Goal: Task Accomplishment & Management: Manage account settings

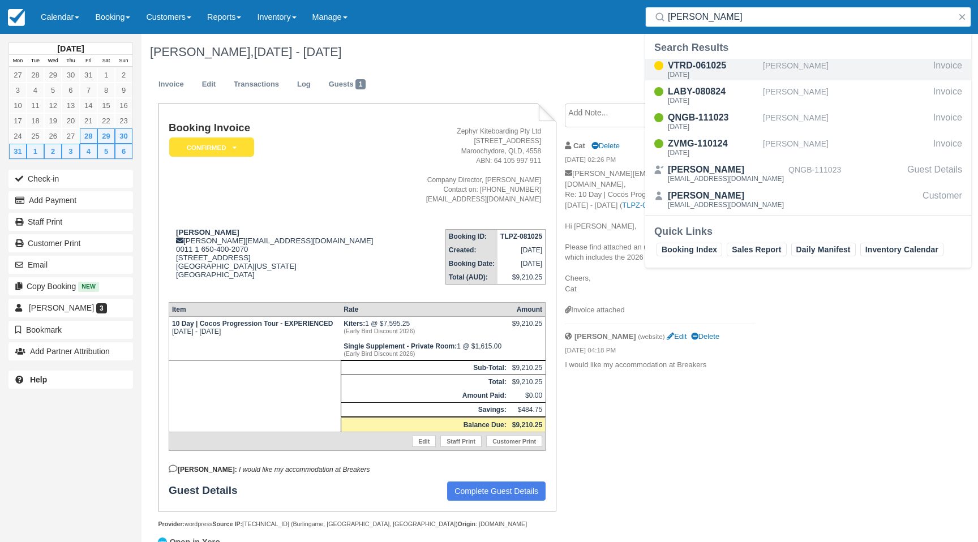
type input "chris m"
click at [718, 65] on div "VTRD-061025" at bounding box center [713, 66] width 91 height 14
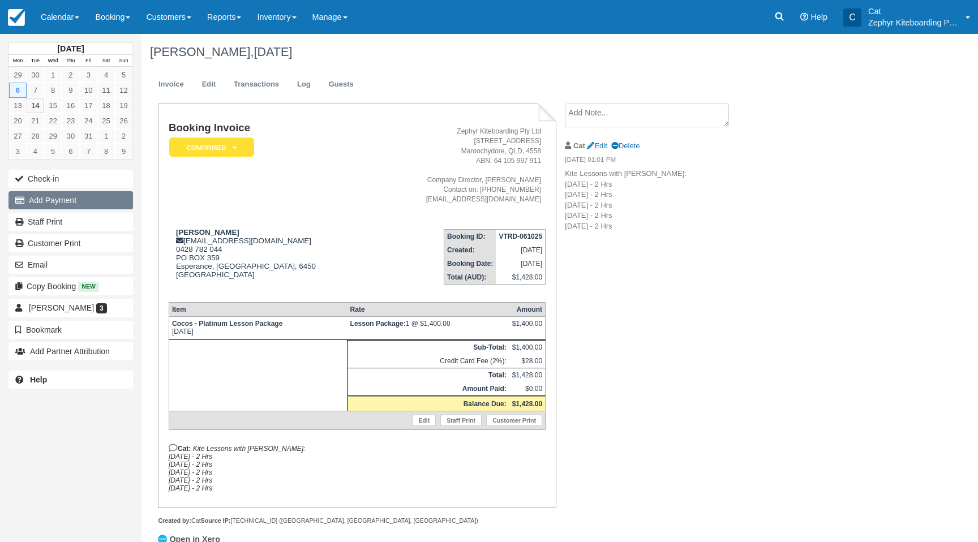
click at [53, 204] on button "Add Payment" at bounding box center [70, 200] width 125 height 18
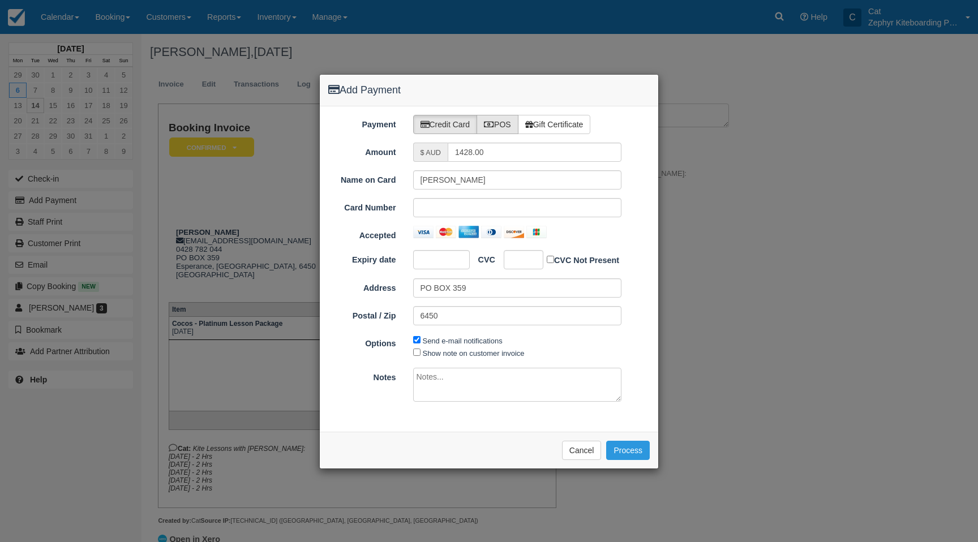
click at [497, 125] on label "POS" at bounding box center [498, 124] width 42 height 19
radio input "true"
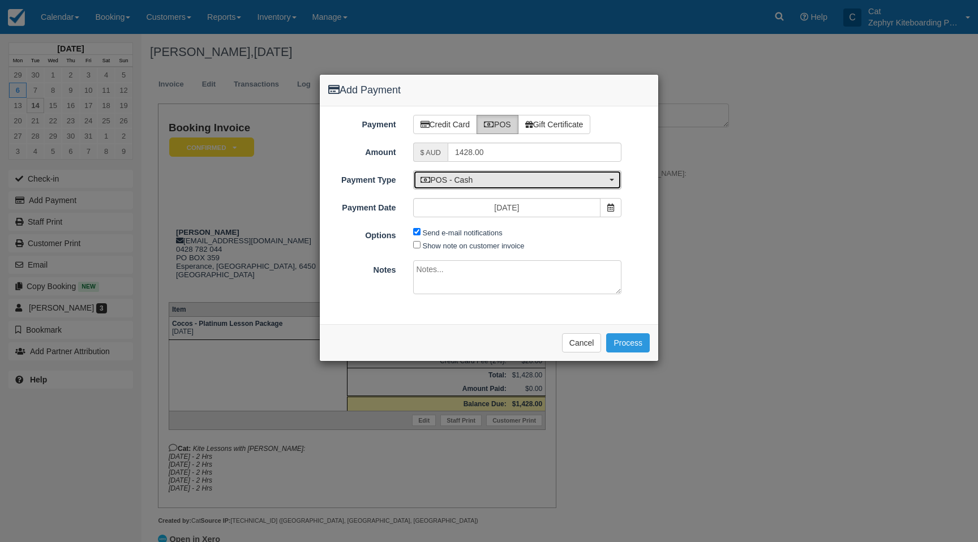
click at [508, 178] on span "POS - Cash" at bounding box center [514, 179] width 187 height 11
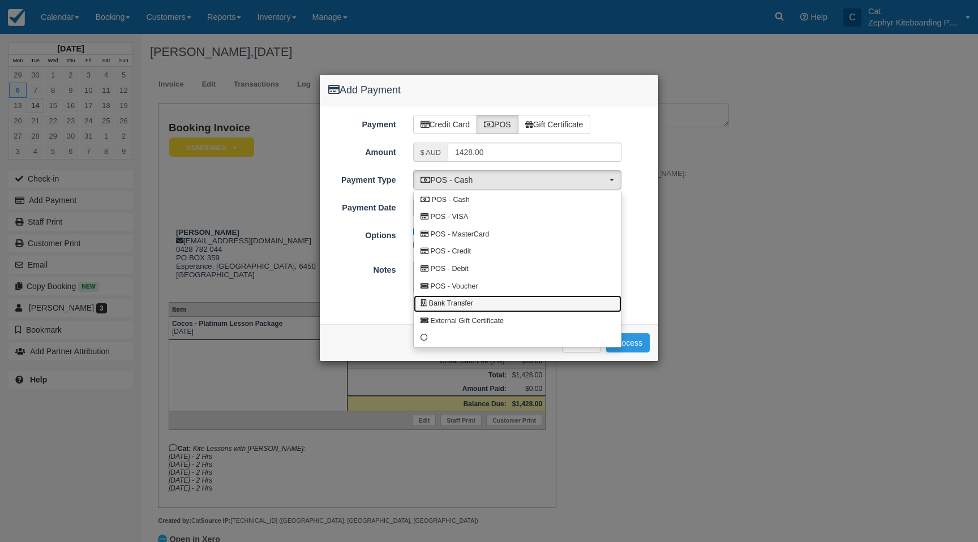
drag, startPoint x: 488, startPoint y: 305, endPoint x: 491, endPoint y: 295, distance: 10.2
click at [488, 304] on link "Bank Transfer" at bounding box center [518, 305] width 208 height 18
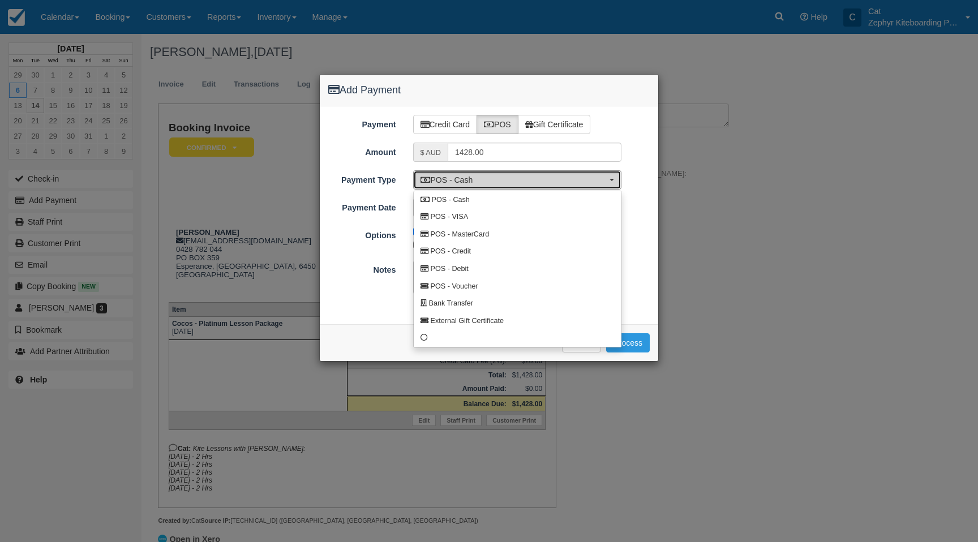
select select "BANK"
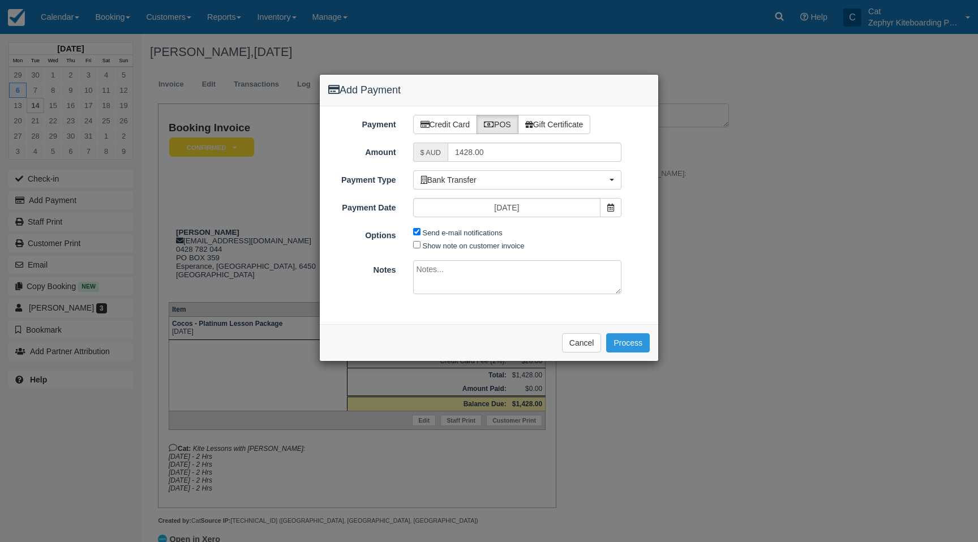
click at [499, 217] on div "Payment Credit Card POS Gift Certificate Amount $ AUD 1428.00 Name on Card Chri…" at bounding box center [489, 215] width 339 height 218
click at [497, 208] on input "[DATE]" at bounding box center [507, 207] width 188 height 19
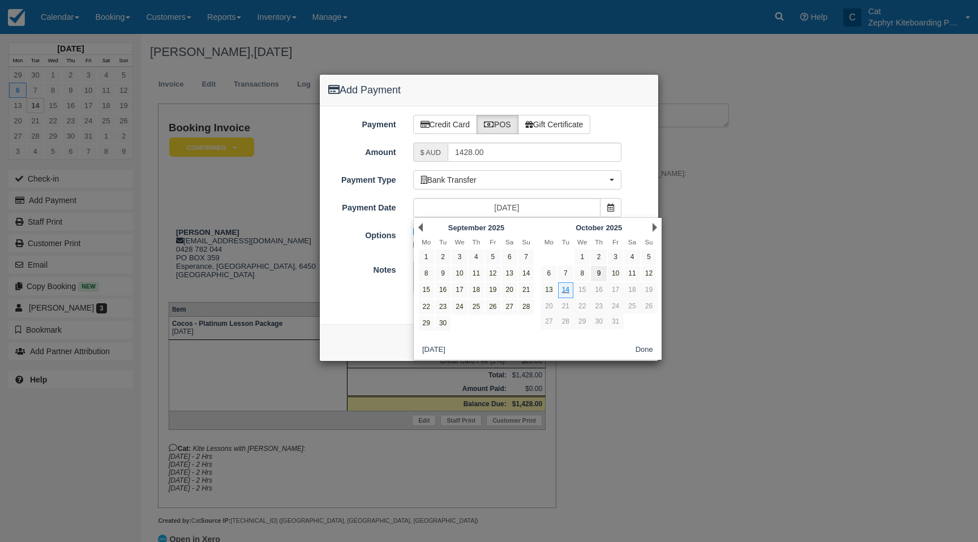
click at [602, 274] on link "9" at bounding box center [598, 273] width 15 height 15
type input "09/10/25"
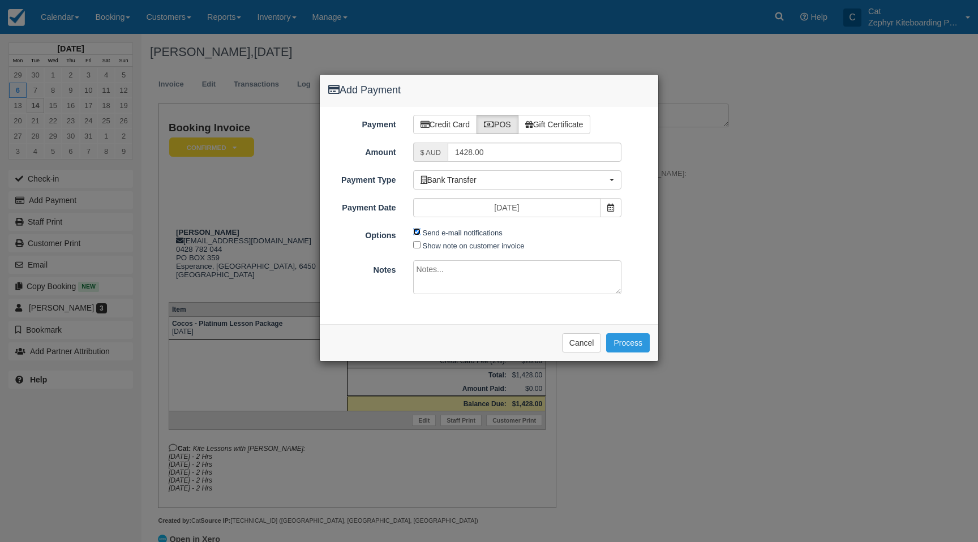
click at [416, 231] on input "Send e-mail notifications" at bounding box center [416, 231] width 7 height 7
checkbox input "false"
click at [638, 341] on button "Process" at bounding box center [628, 342] width 44 height 19
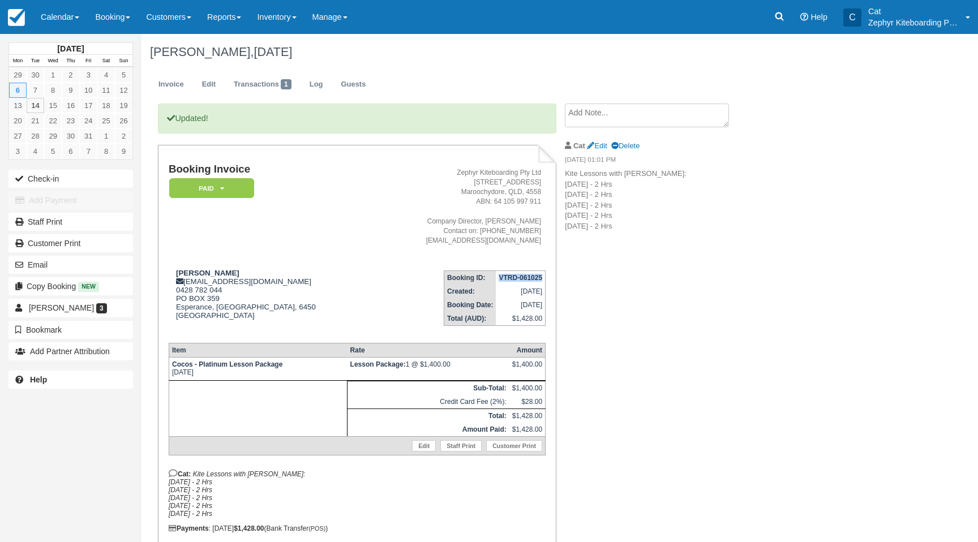
drag, startPoint x: 543, startPoint y: 279, endPoint x: 500, endPoint y: 279, distance: 43.0
click at [496, 279] on td "VTRD-061025" at bounding box center [520, 278] width 49 height 14
copy strong "VTRD-061025"
click at [776, 16] on icon at bounding box center [779, 16] width 11 height 11
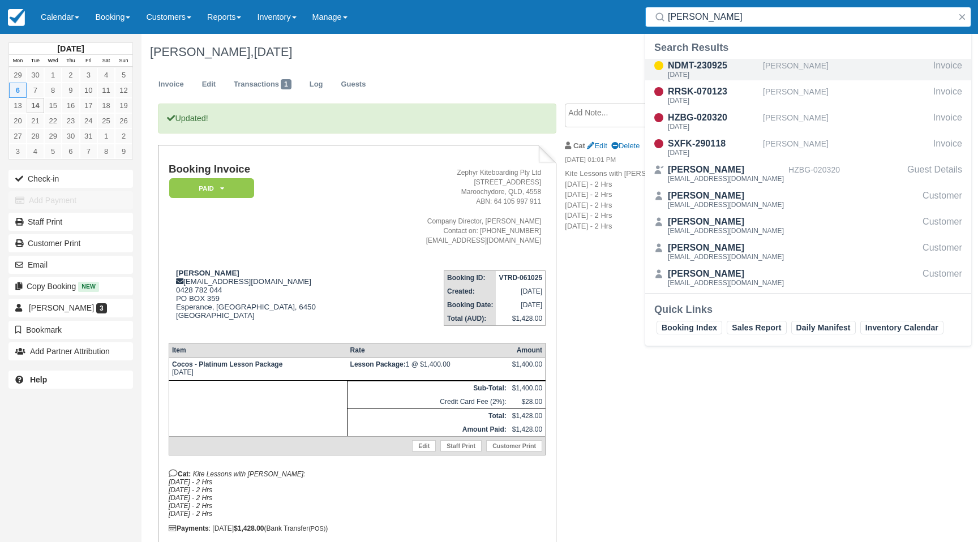
type input "brad"
click at [785, 67] on div "[PERSON_NAME]" at bounding box center [846, 70] width 166 height 22
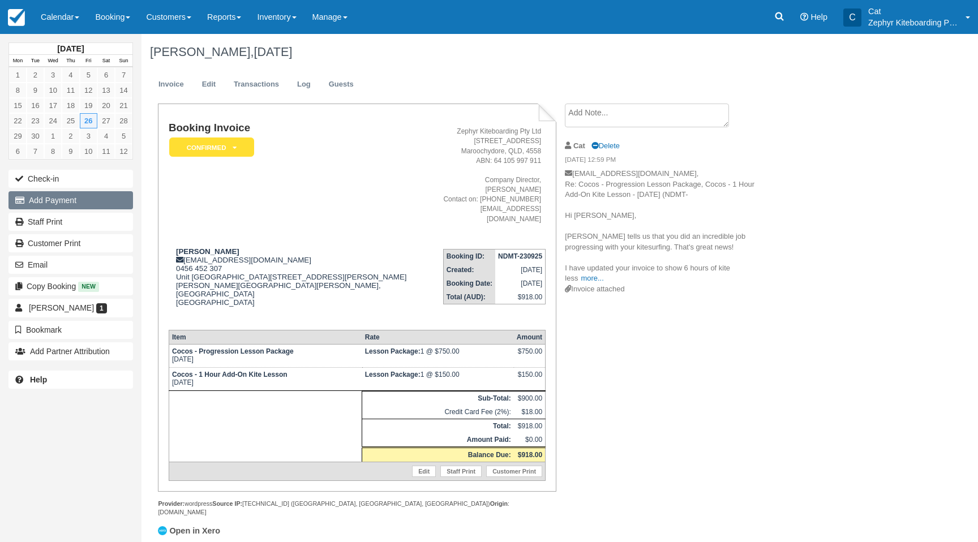
click at [67, 203] on button "Add Payment" at bounding box center [70, 200] width 125 height 18
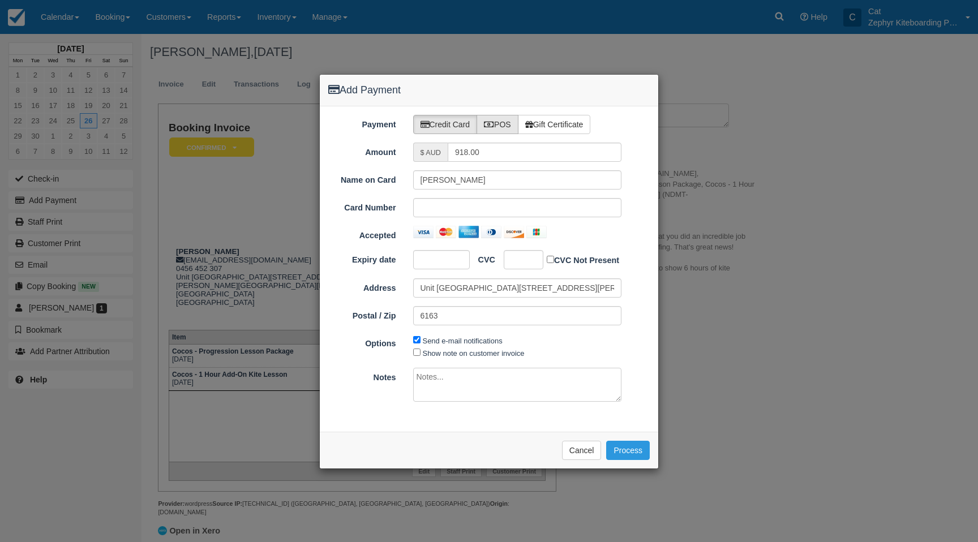
click at [493, 121] on icon at bounding box center [489, 125] width 10 height 8
radio input "true"
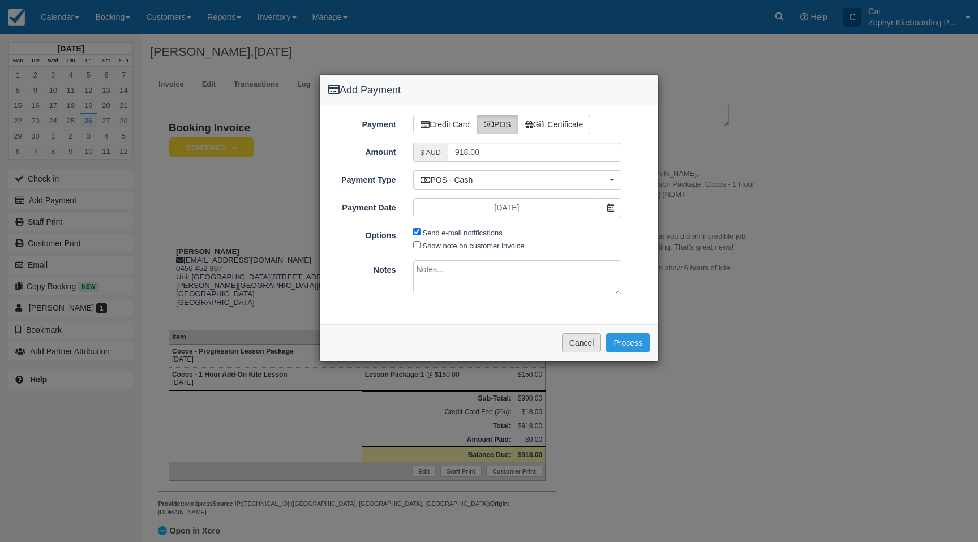
click at [576, 344] on button "Cancel" at bounding box center [582, 342] width 40 height 19
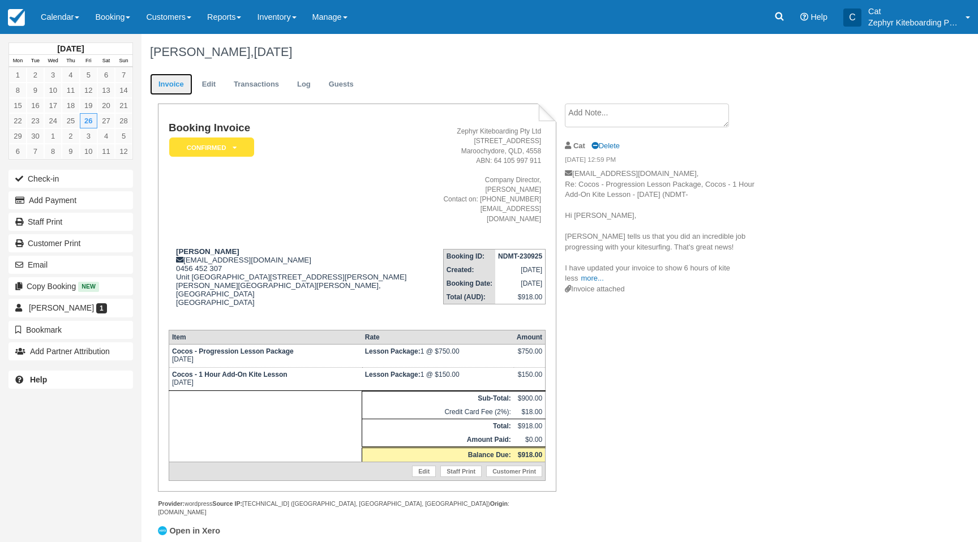
click at [177, 85] on link "Invoice" at bounding box center [171, 85] width 42 height 22
click at [214, 91] on link "Edit" at bounding box center [209, 85] width 31 height 22
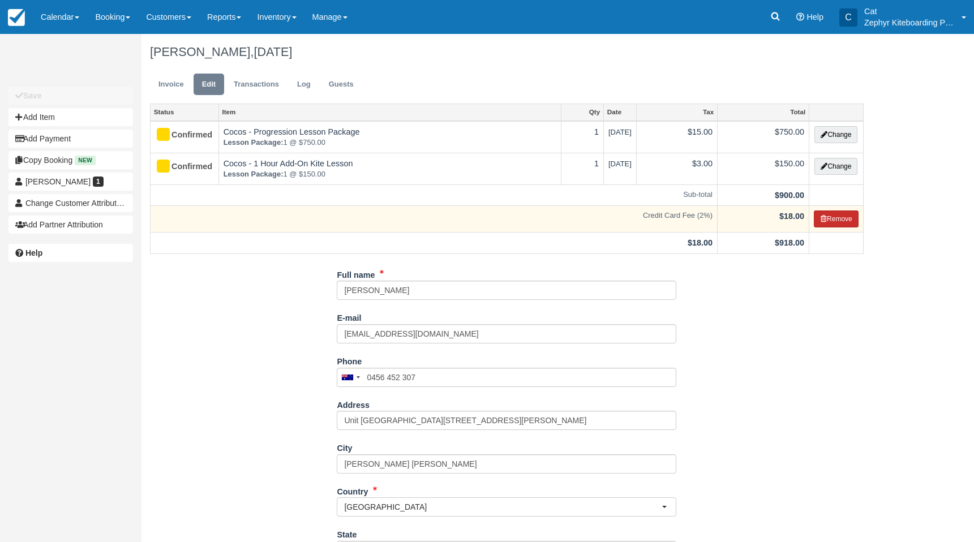
click at [833, 217] on button "Remove" at bounding box center [836, 219] width 45 height 17
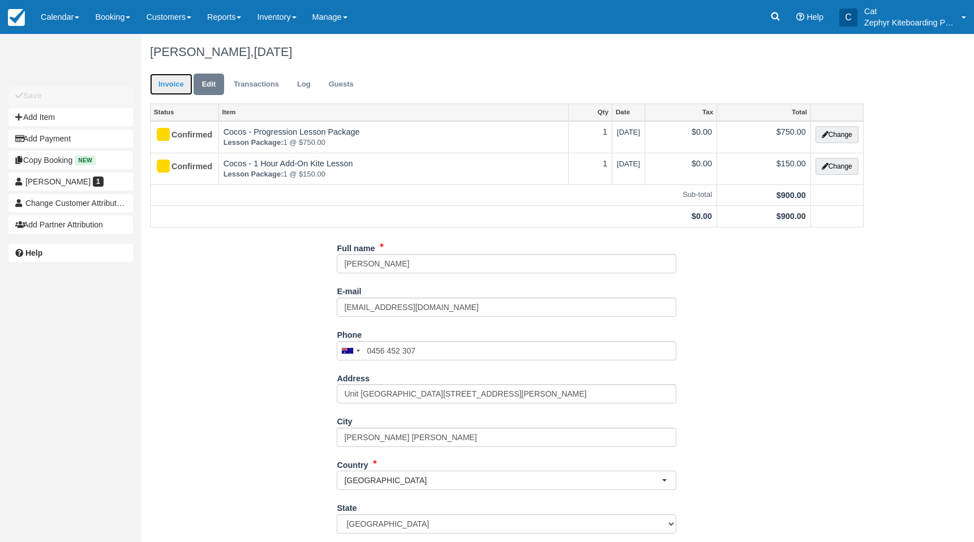
click at [173, 86] on link "Invoice" at bounding box center [171, 85] width 42 height 22
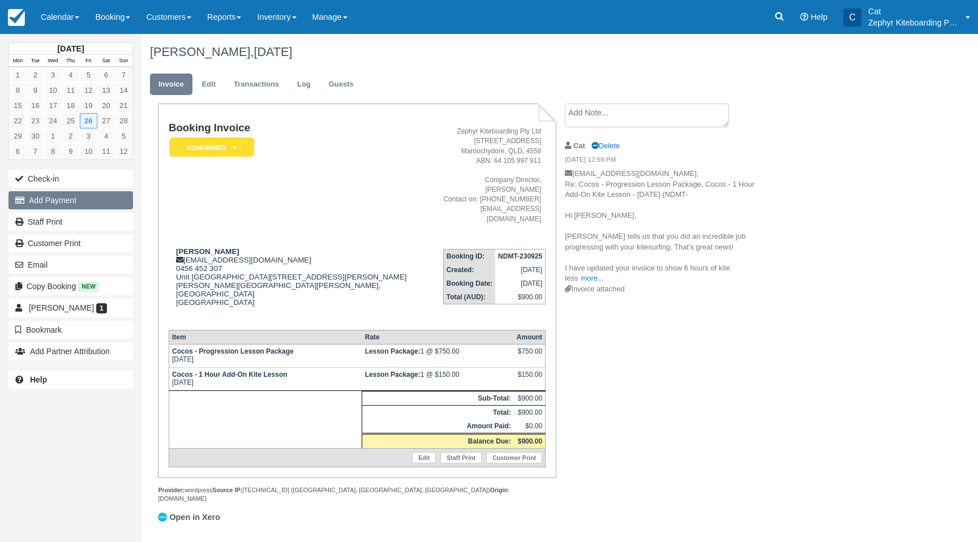
click at [86, 196] on button "Add Payment" at bounding box center [70, 200] width 125 height 18
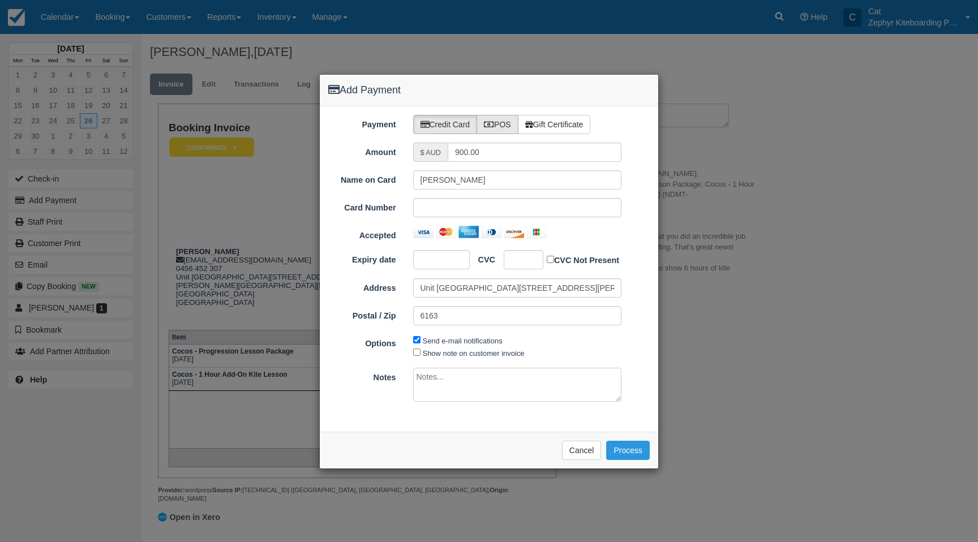
click at [493, 119] on label "POS" at bounding box center [498, 124] width 42 height 19
radio input "true"
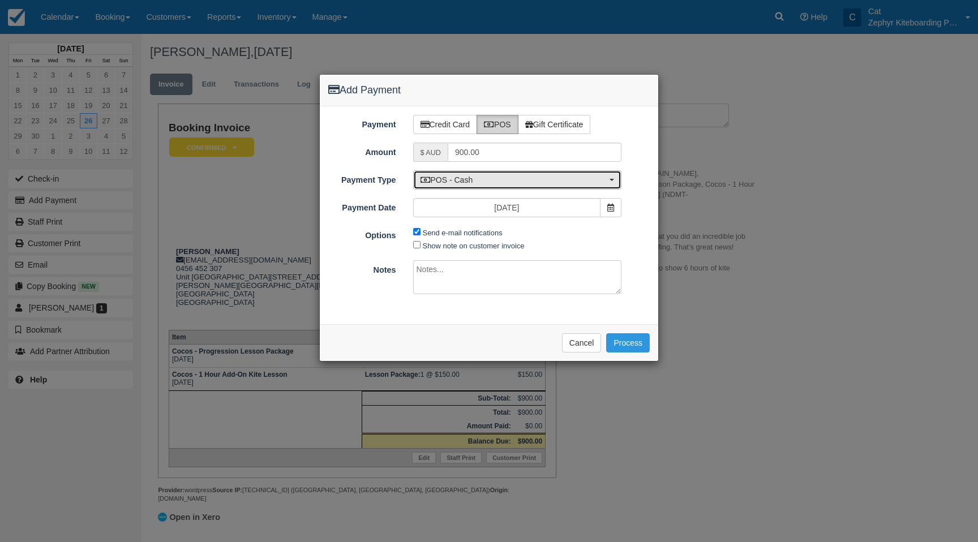
click at [503, 183] on span "POS - Cash" at bounding box center [514, 179] width 187 height 11
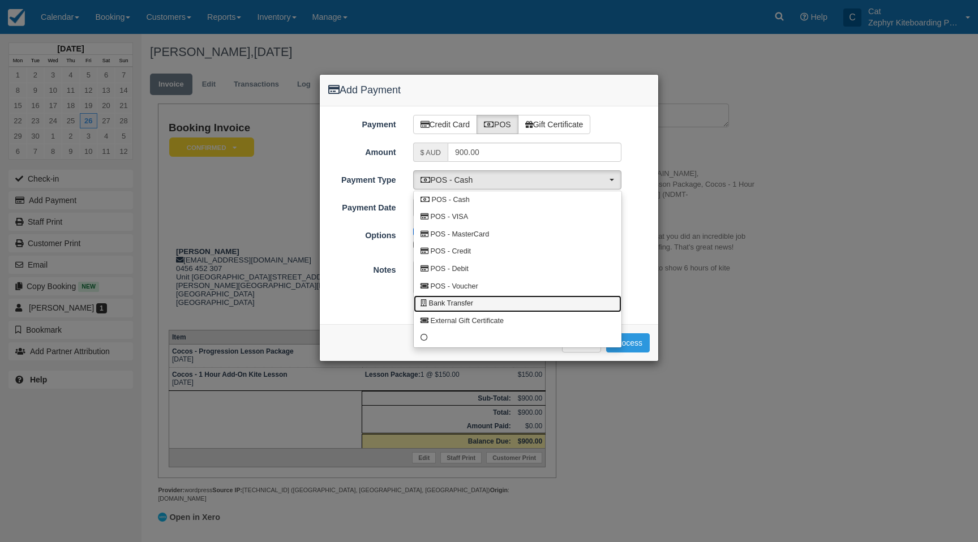
click at [501, 303] on link "Bank Transfer" at bounding box center [518, 305] width 208 height 18
select select "BANK"
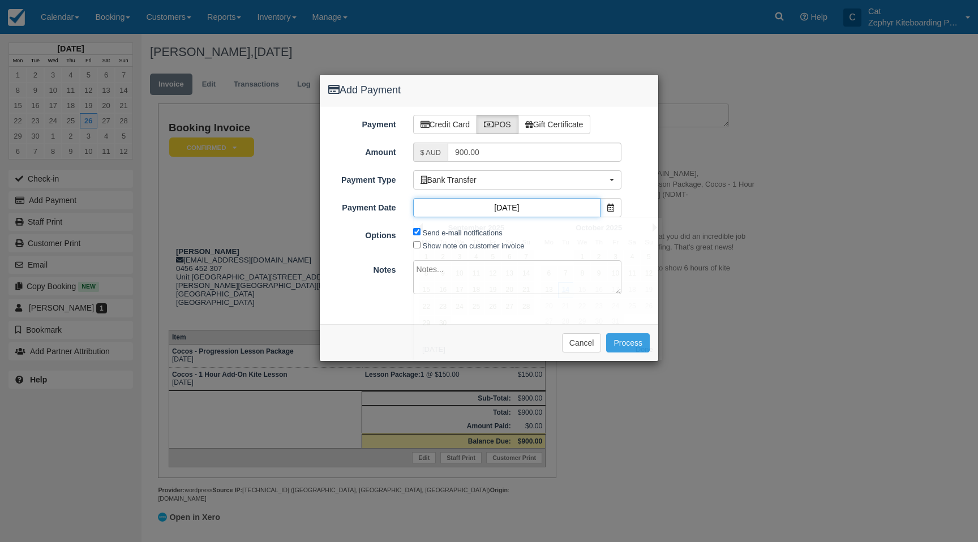
click at [504, 204] on input "[DATE]" at bounding box center [507, 207] width 188 height 19
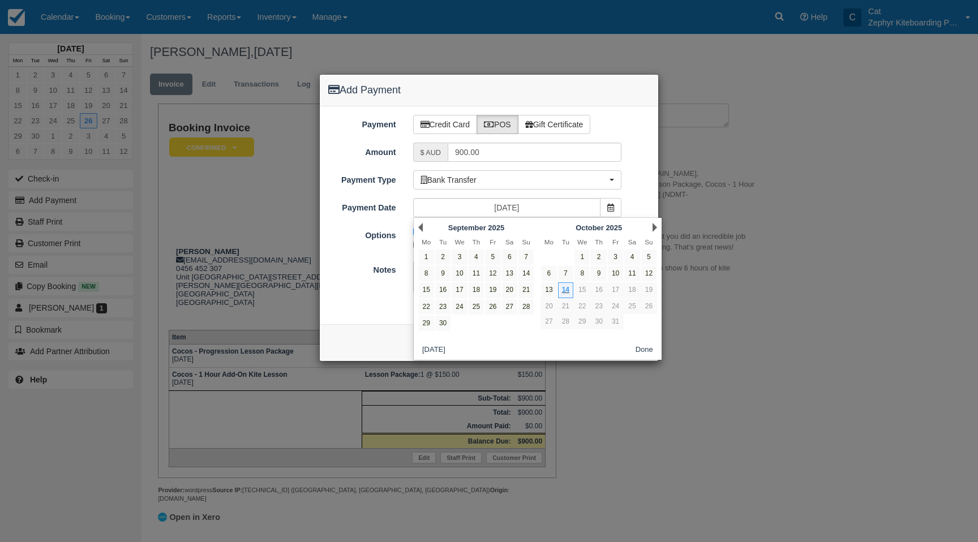
drag, startPoint x: 598, startPoint y: 274, endPoint x: 384, endPoint y: 196, distance: 227.6
click at [598, 274] on link "9" at bounding box center [598, 273] width 15 height 15
type input "09/10/25"
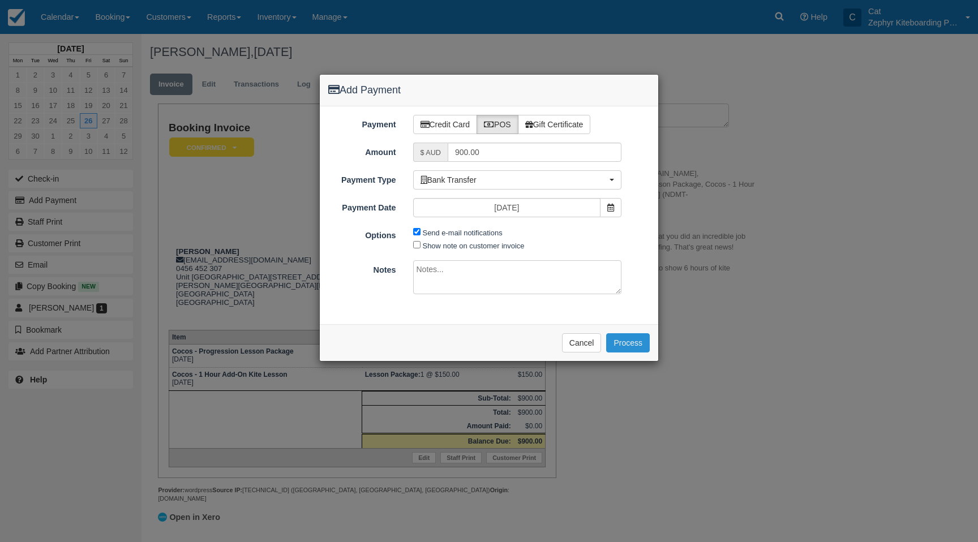
click at [627, 343] on button "Process" at bounding box center [628, 342] width 44 height 19
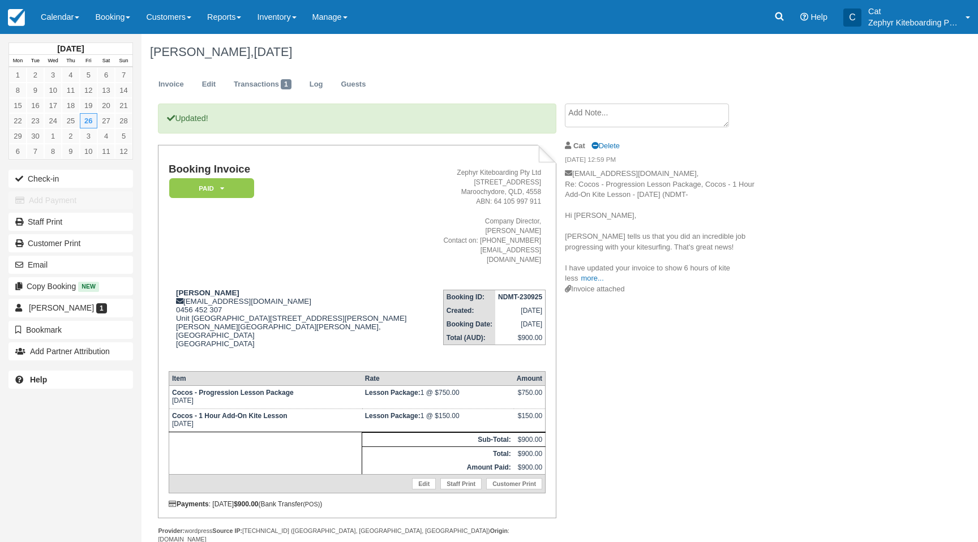
click at [506, 293] on strong "NDMT-230925" at bounding box center [520, 297] width 44 height 8
copy tbody "NDMT-230925"
click at [778, 20] on icon at bounding box center [779, 16] width 11 height 11
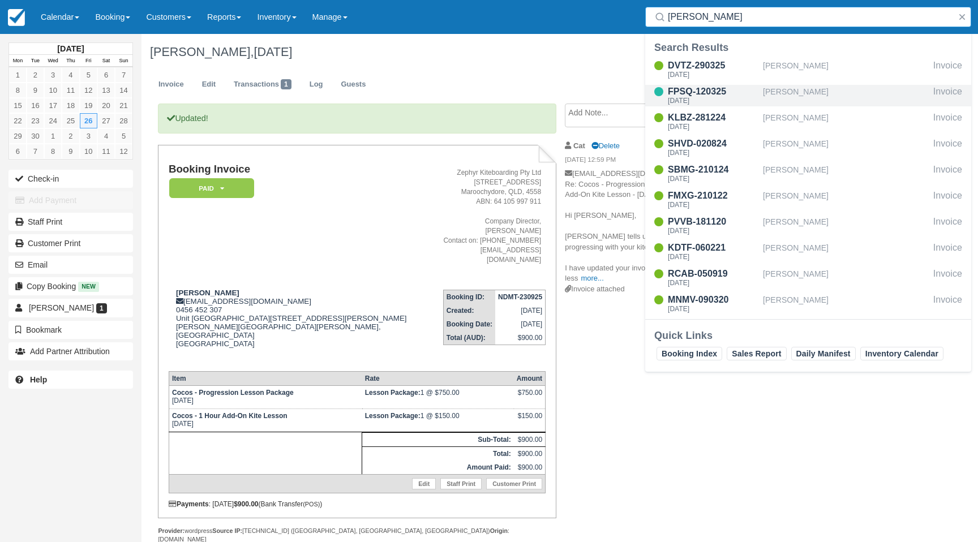
type input "paul"
click at [732, 95] on div "FPSQ-120325" at bounding box center [713, 92] width 91 height 14
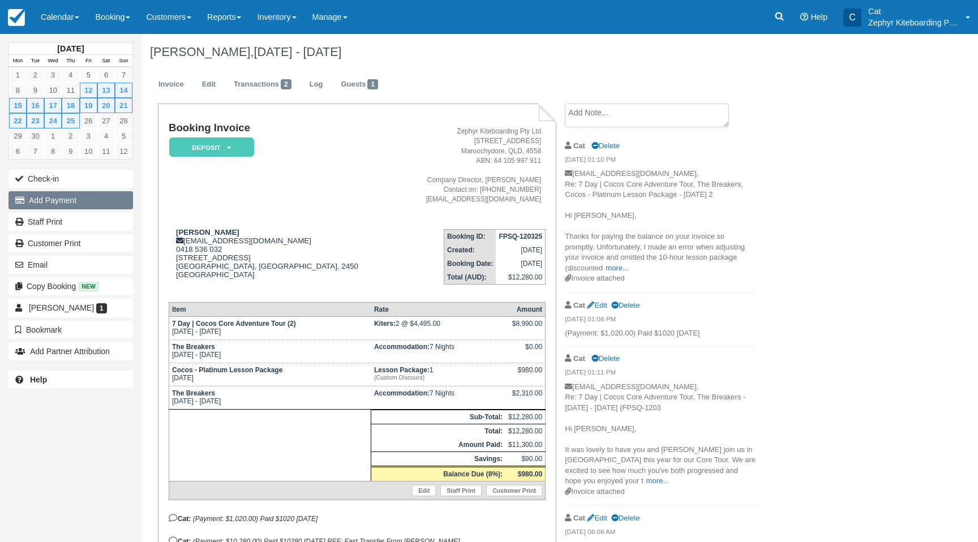
click at [52, 200] on button "Add Payment" at bounding box center [70, 200] width 125 height 18
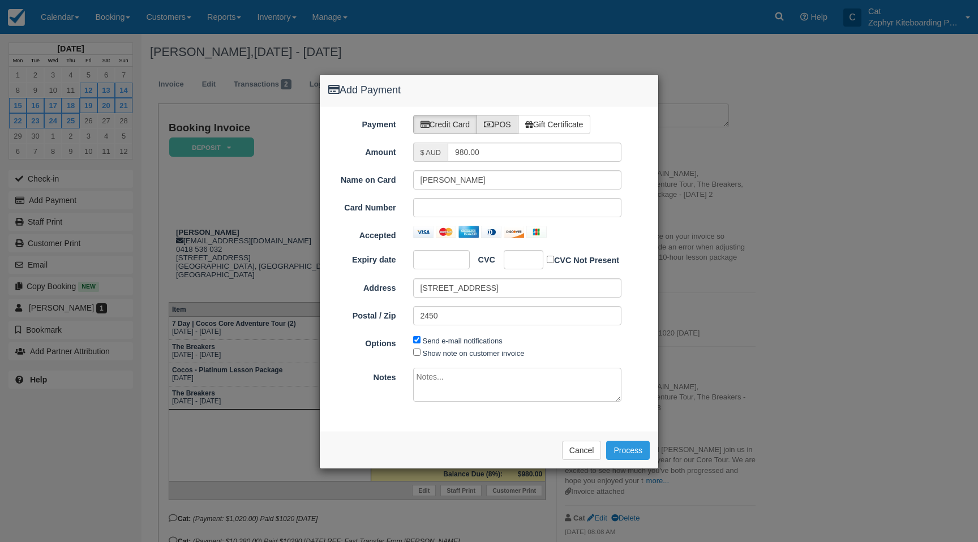
click at [494, 123] on icon at bounding box center [489, 125] width 10 height 8
radio input "true"
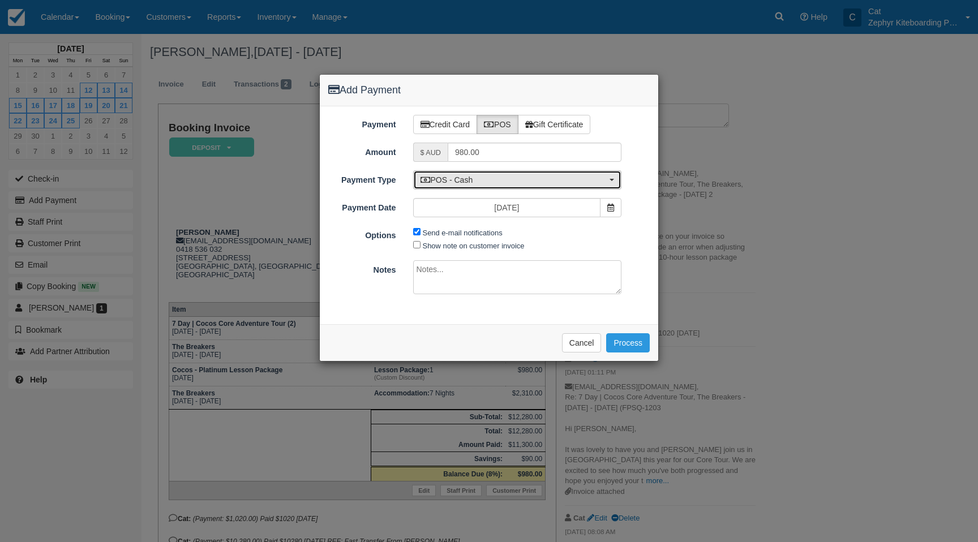
click at [528, 184] on span "POS - Cash" at bounding box center [514, 179] width 187 height 11
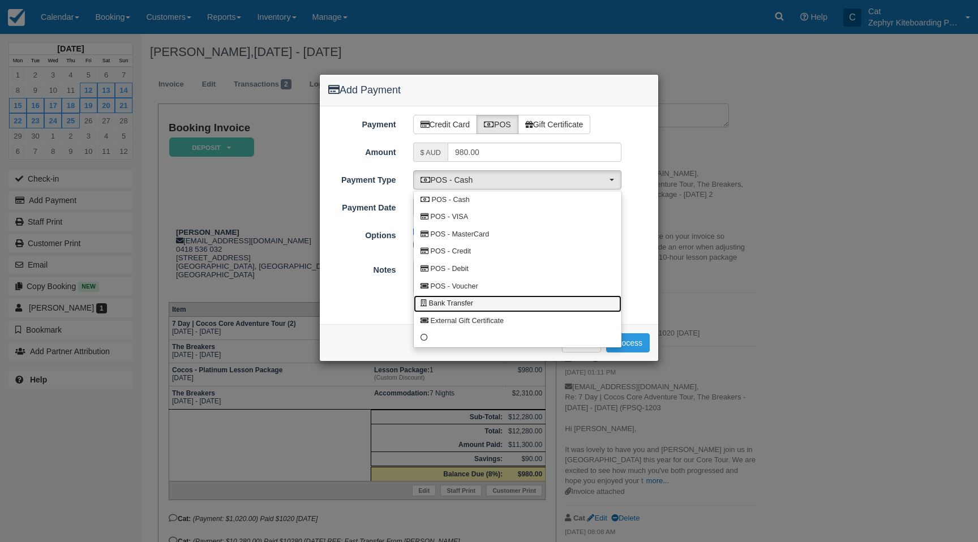
click at [521, 304] on link "Bank Transfer" at bounding box center [518, 305] width 208 height 18
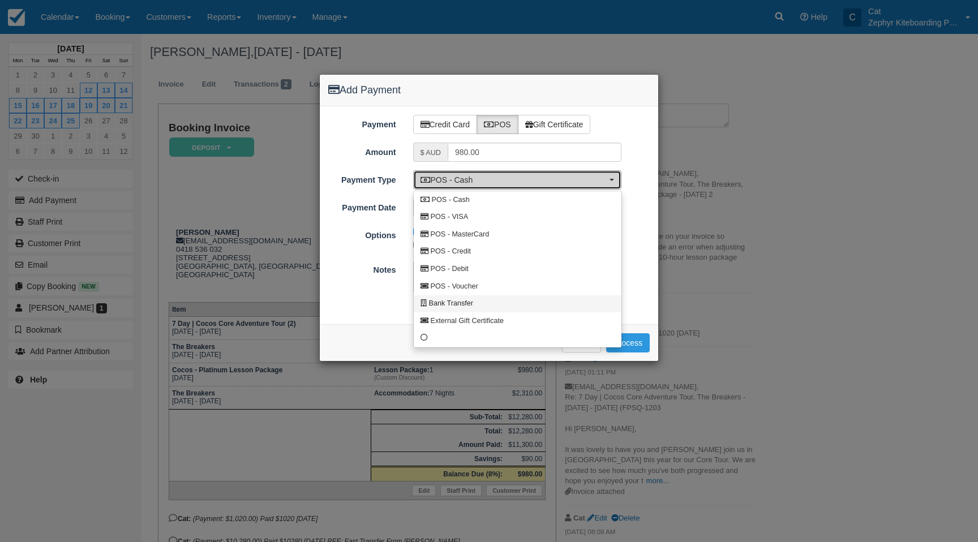
select select "BANK"
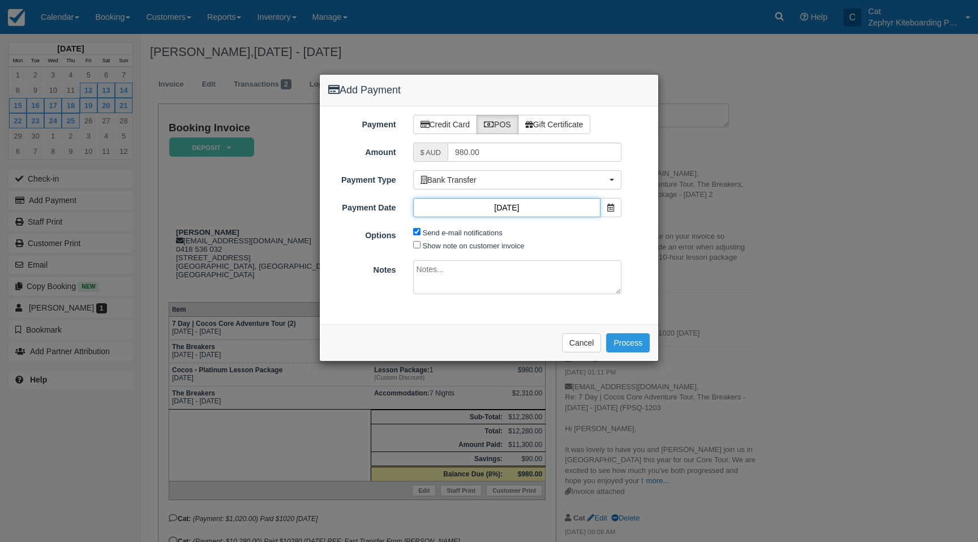
click at [526, 204] on input "14/10/25" at bounding box center [507, 207] width 188 height 19
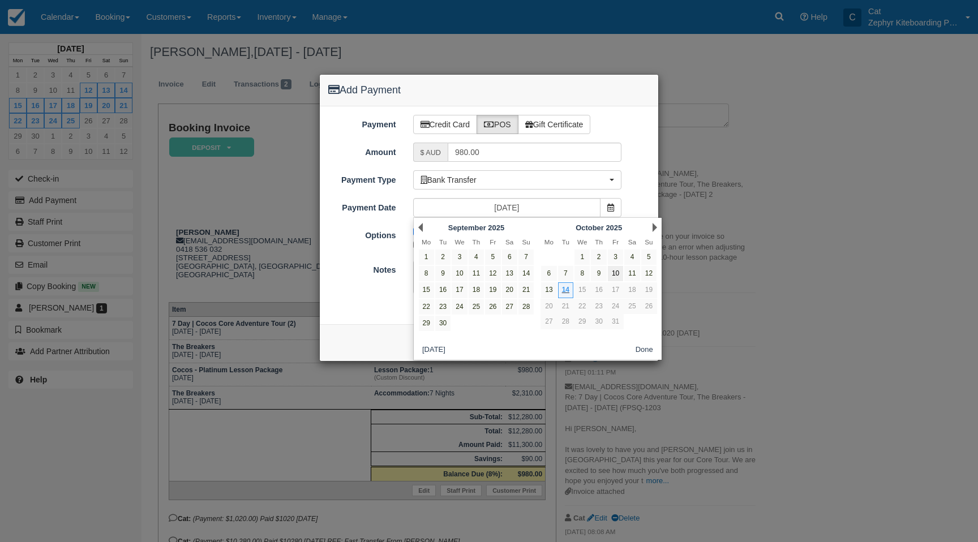
click at [617, 278] on link "10" at bounding box center [615, 273] width 15 height 15
type input "10/10/25"
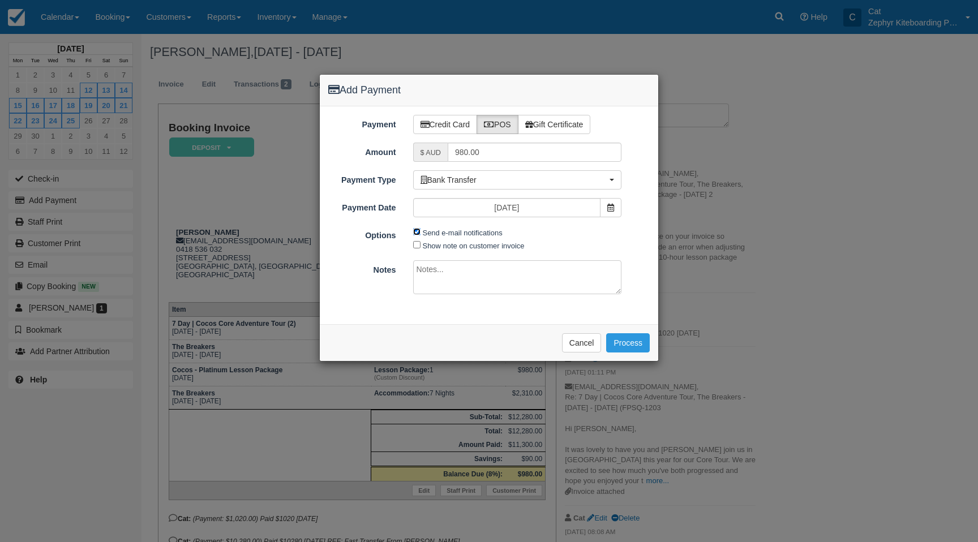
click at [415, 230] on input "Send e-mail notifications" at bounding box center [416, 231] width 7 height 7
checkbox input "false"
click at [623, 347] on button "Process" at bounding box center [628, 342] width 44 height 19
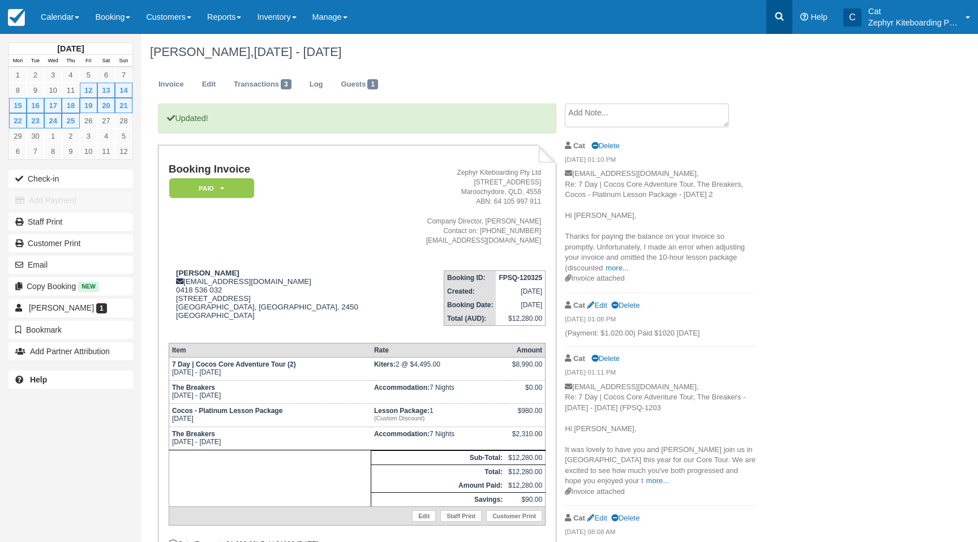
click at [782, 16] on icon at bounding box center [779, 16] width 11 height 11
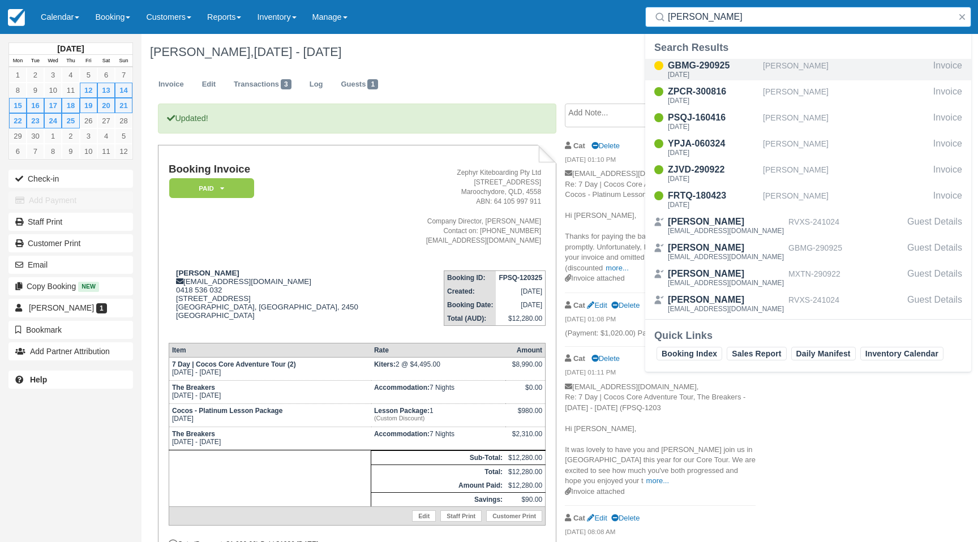
type input "[PERSON_NAME]"
click at [687, 72] on div "[DATE]" at bounding box center [713, 74] width 91 height 7
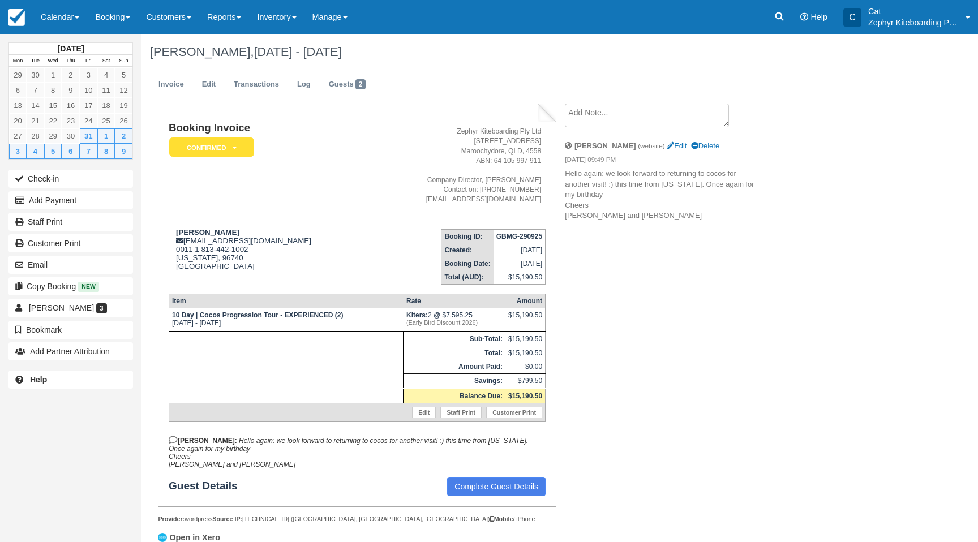
scroll to position [2, 0]
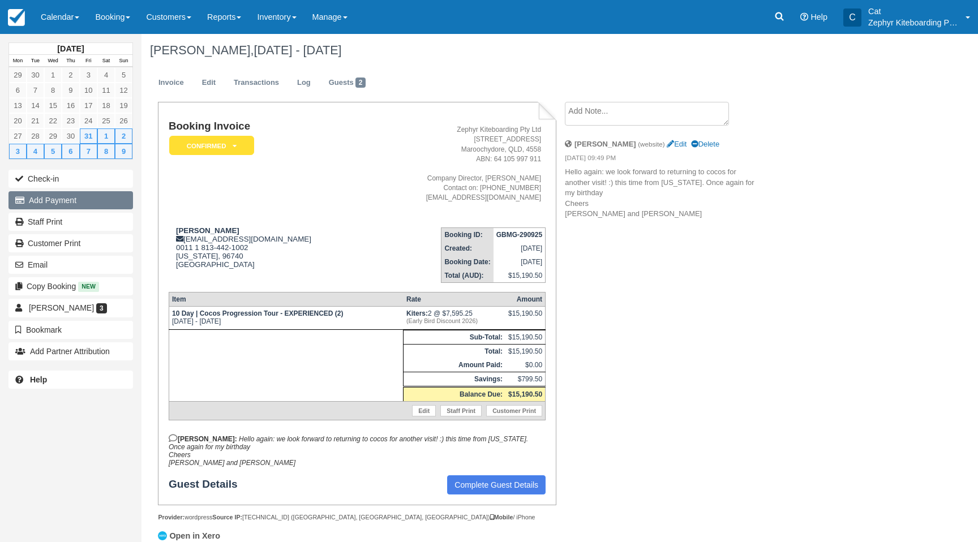
click at [69, 204] on button "Add Payment" at bounding box center [70, 200] width 125 height 18
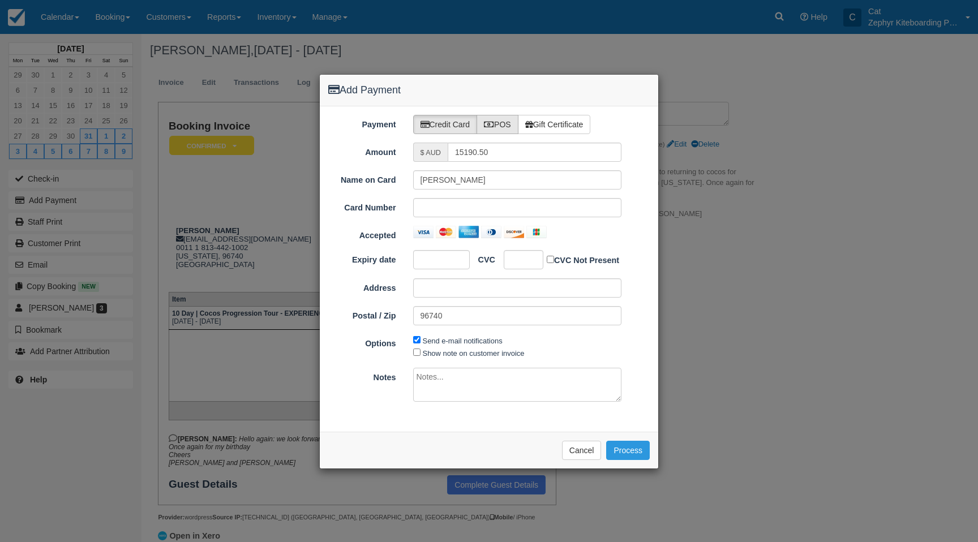
click at [494, 123] on icon at bounding box center [489, 125] width 10 height 8
radio input "true"
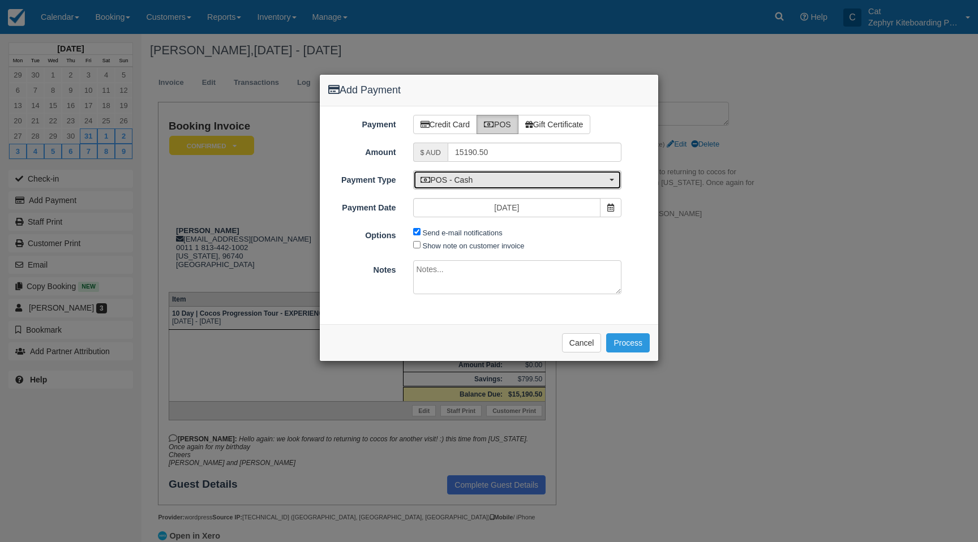
click at [491, 182] on span "POS - Cash" at bounding box center [514, 179] width 187 height 11
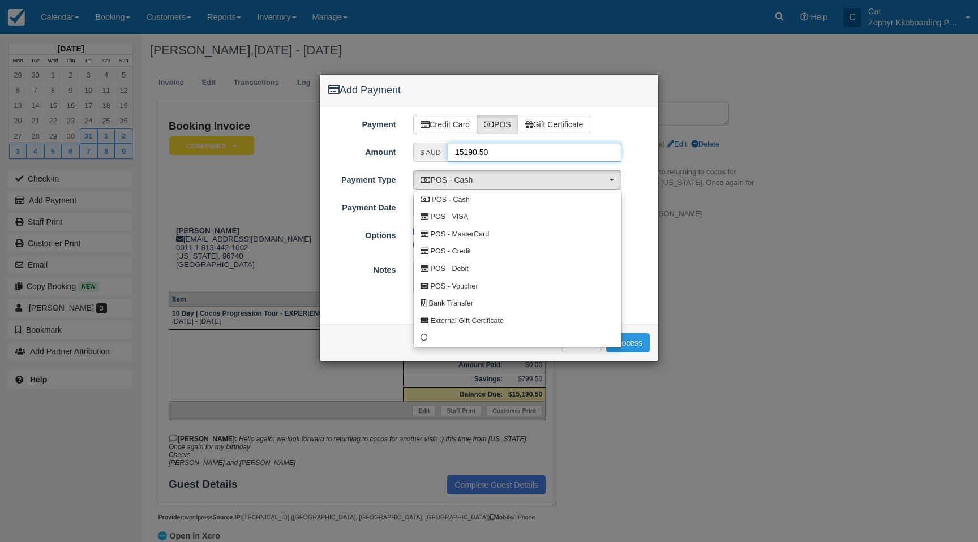
click at [519, 158] on input "15190.50" at bounding box center [535, 152] width 174 height 19
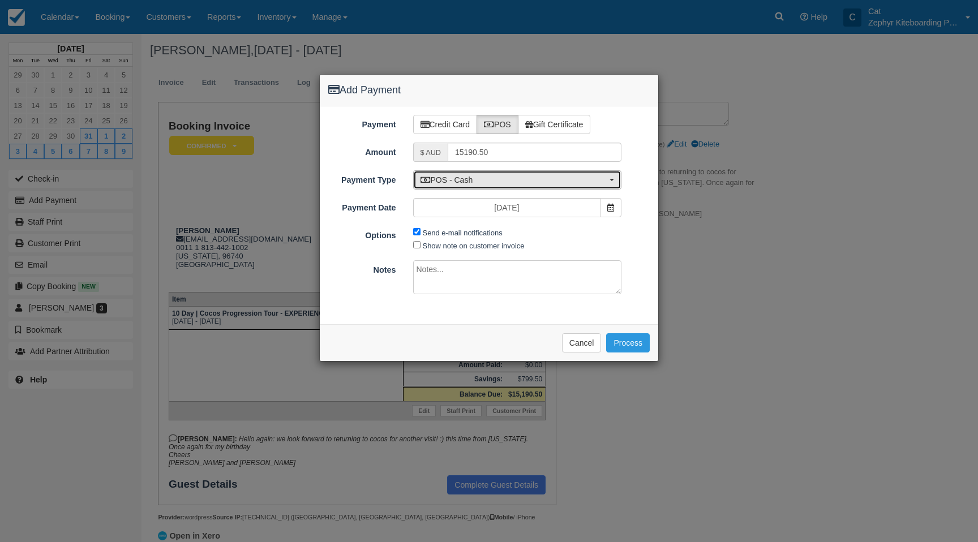
click at [506, 187] on button "POS - Cash" at bounding box center [517, 179] width 209 height 19
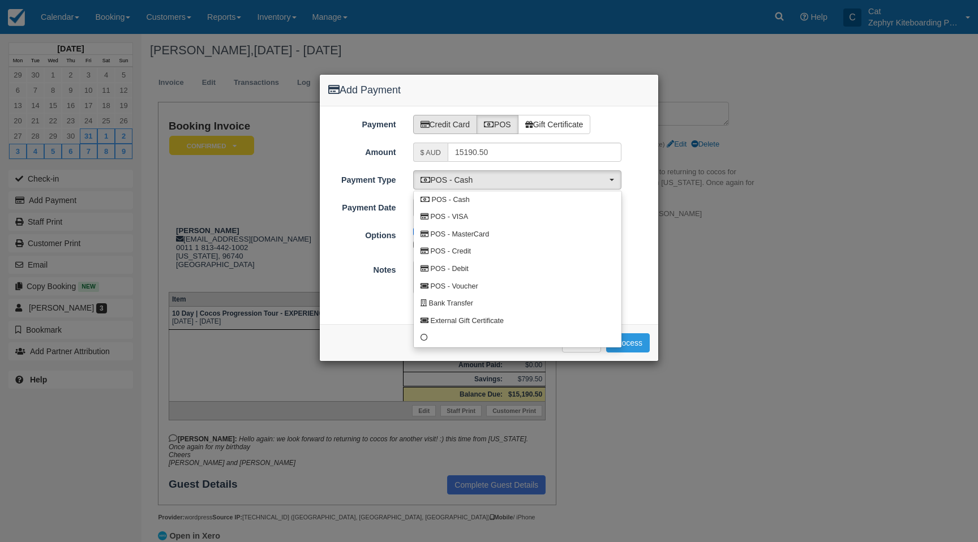
click at [446, 130] on label "Credit Card" at bounding box center [445, 124] width 65 height 19
radio input "true"
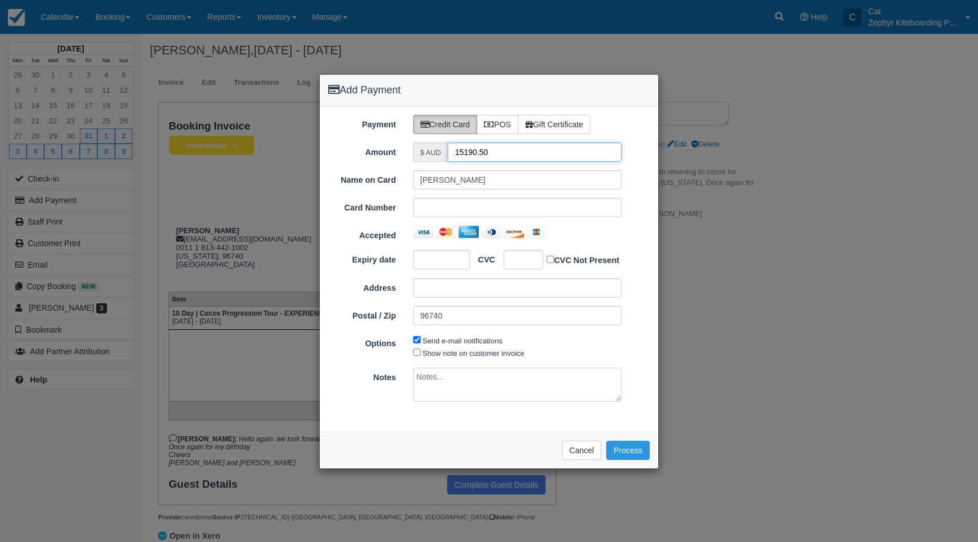
click at [502, 154] on input "15190.50" at bounding box center [535, 152] width 174 height 19
click at [498, 137] on div "Payment Credit Card POS Gift Certificate Amount $ AUD 15190.50 Name on Card Car…" at bounding box center [489, 269] width 339 height 326
click at [500, 127] on label "POS" at bounding box center [498, 124] width 42 height 19
radio input "true"
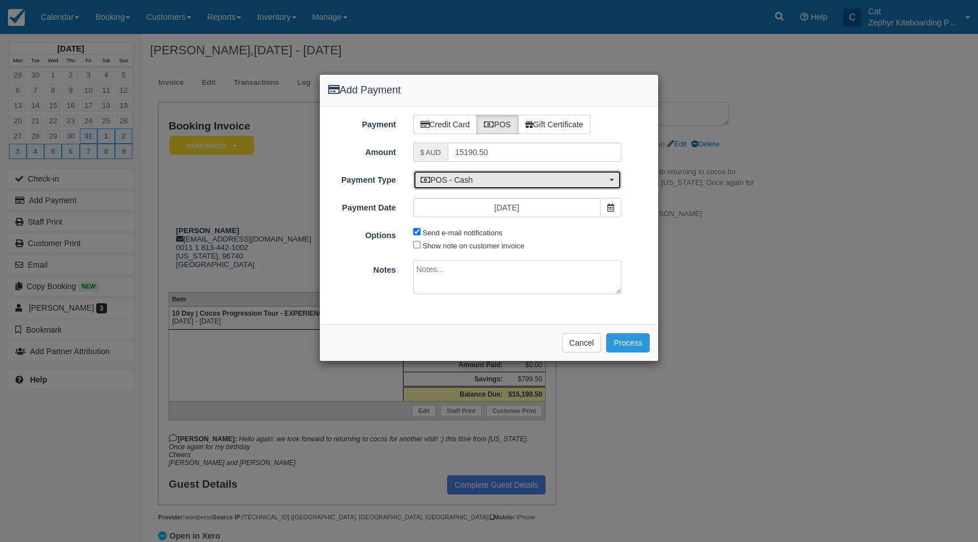
click at [495, 180] on span "POS - Cash" at bounding box center [514, 179] width 187 height 11
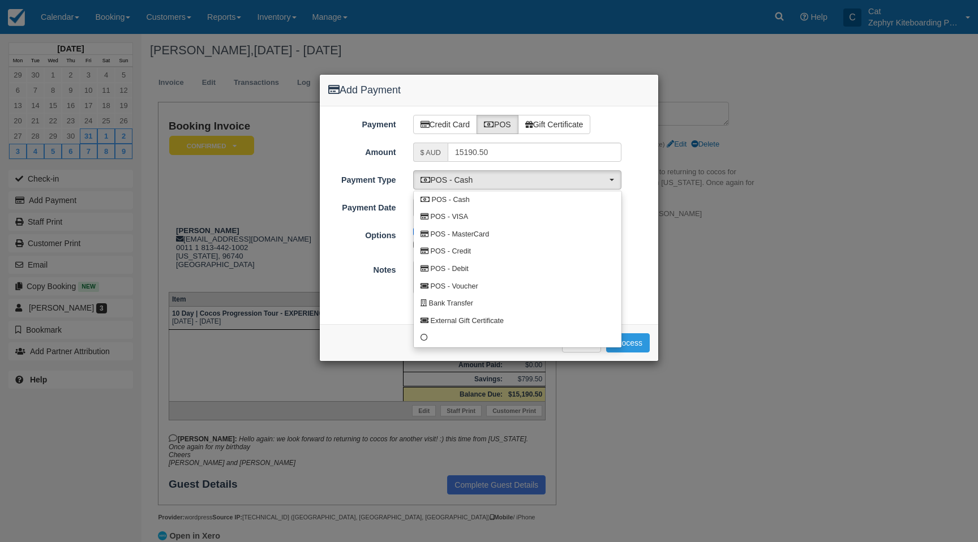
drag, startPoint x: 716, startPoint y: 184, endPoint x: 606, endPoint y: 345, distance: 195.2
click at [716, 188] on div "Add Payment Payment Credit Card POS Gift Certificate Amount $ AUD 15190.50 Name…" at bounding box center [489, 271] width 978 height 542
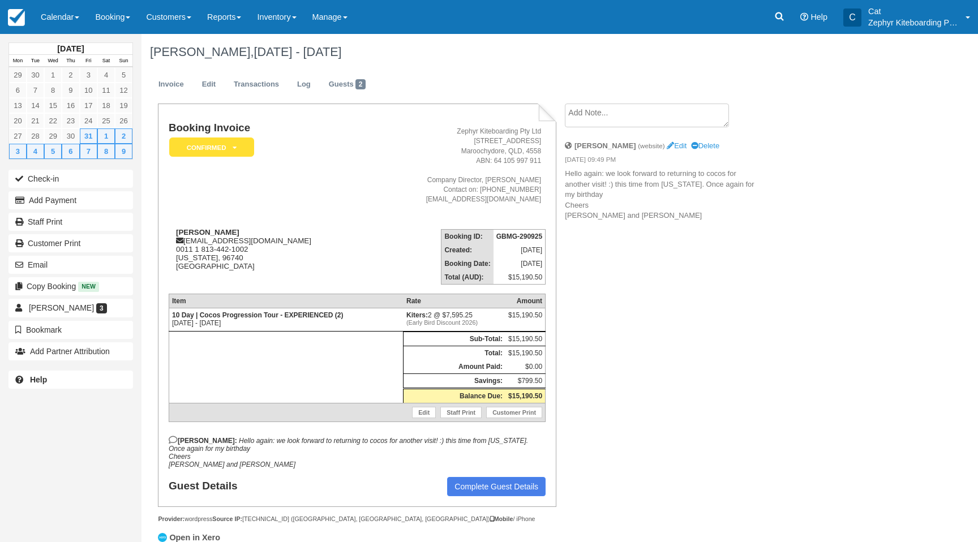
scroll to position [2, 0]
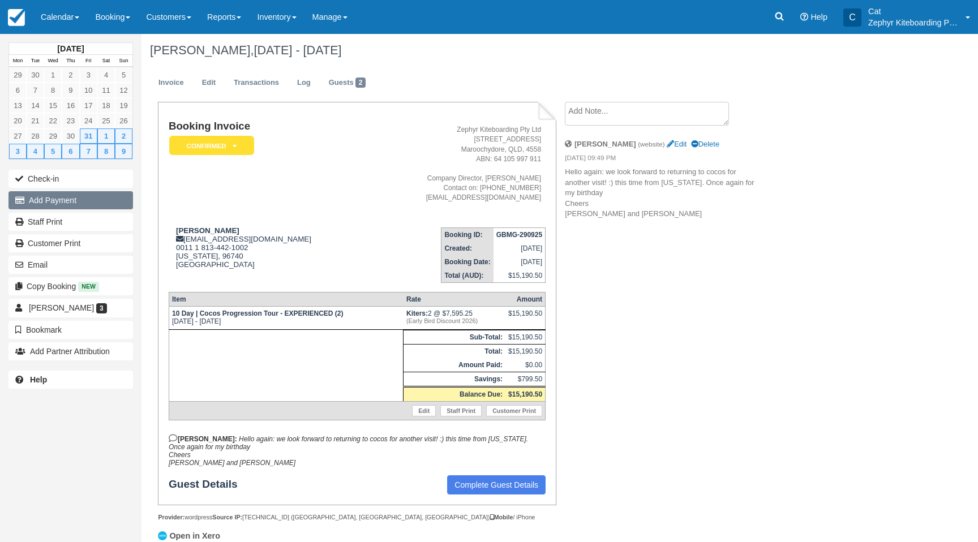
click at [55, 195] on button "Add Payment" at bounding box center [70, 200] width 125 height 18
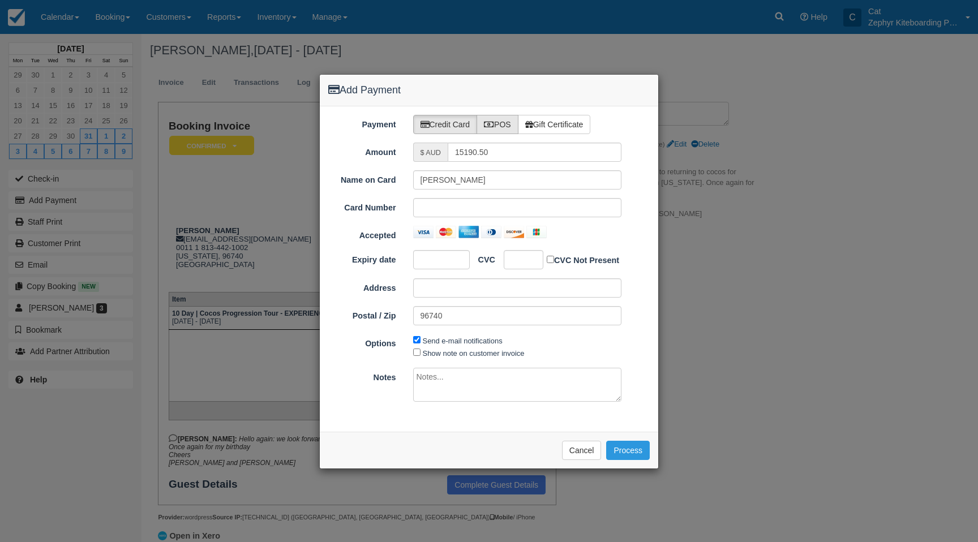
click at [512, 127] on label "POS" at bounding box center [498, 124] width 42 height 19
radio input "true"
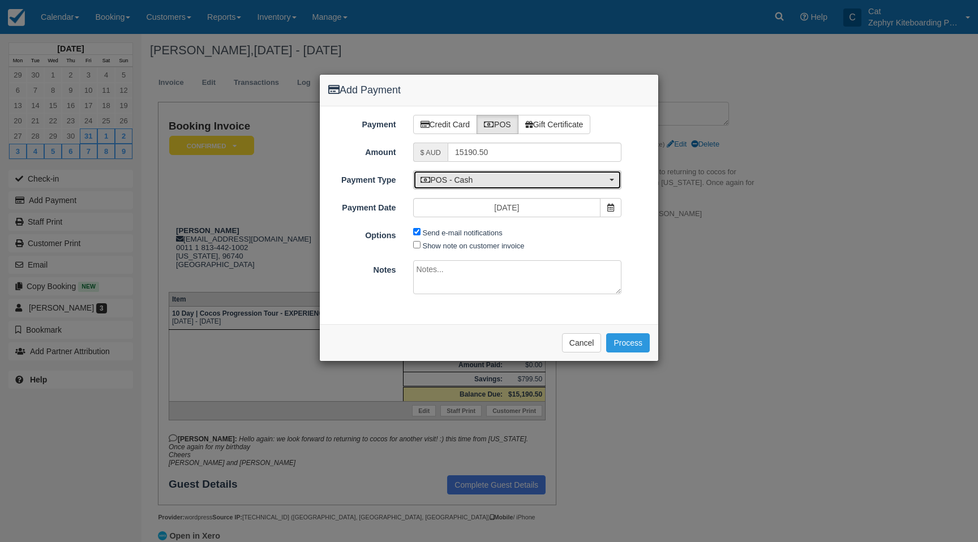
click at [509, 178] on span "POS - Cash" at bounding box center [514, 179] width 187 height 11
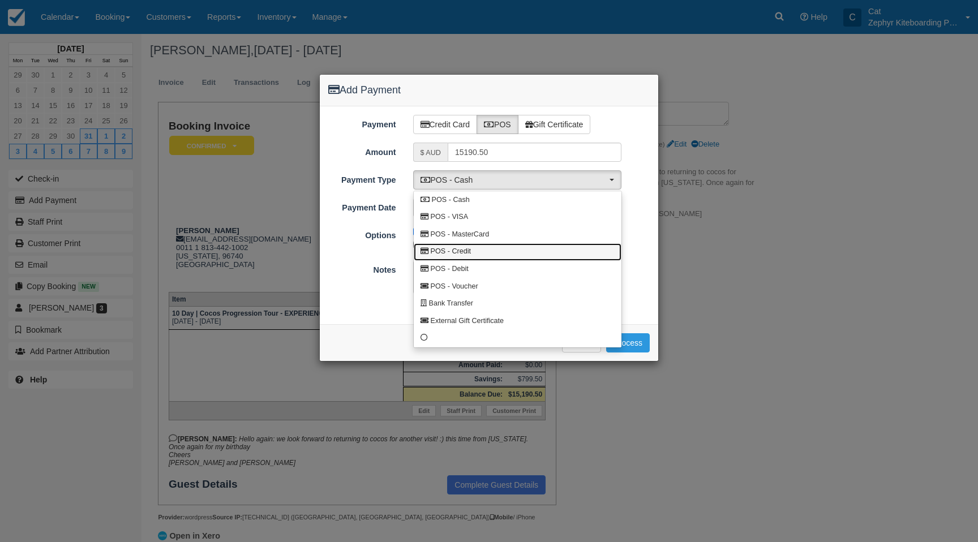
click at [476, 245] on link "POS - Credit" at bounding box center [518, 252] width 208 height 18
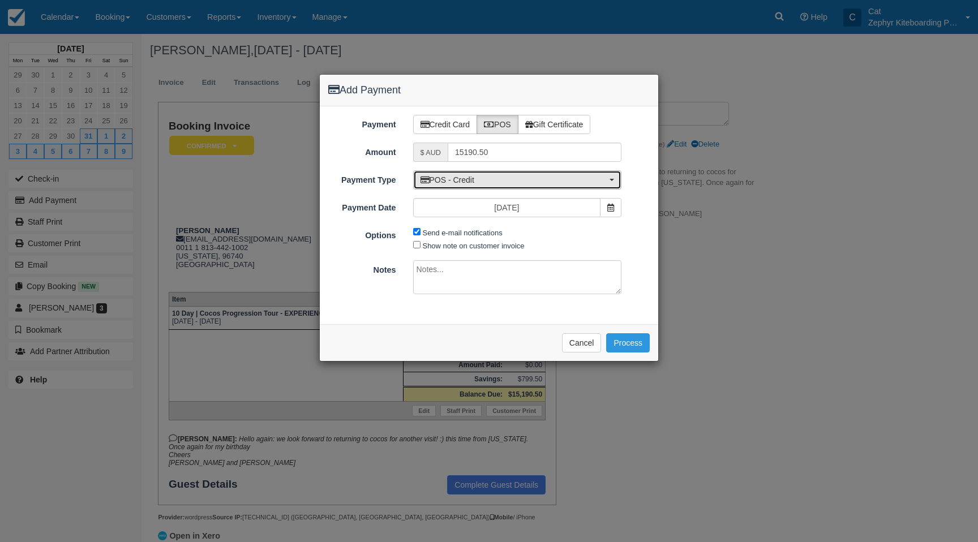
click at [531, 179] on span "POS - Credit" at bounding box center [514, 179] width 187 height 11
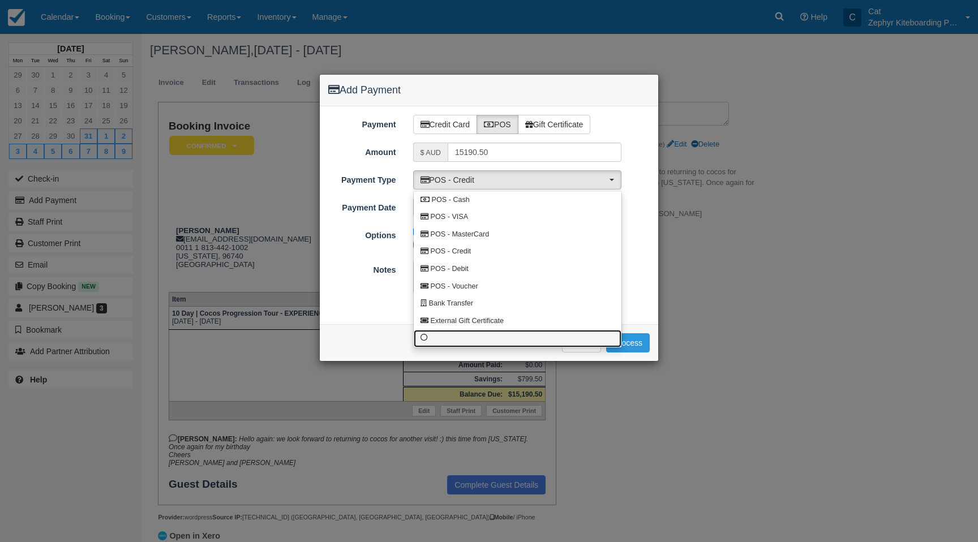
click at [436, 341] on link at bounding box center [518, 339] width 208 height 18
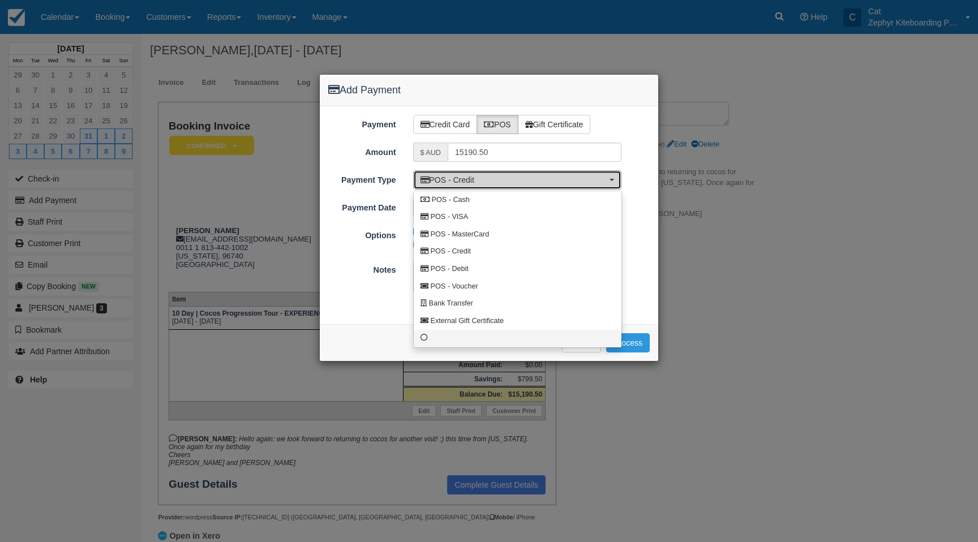
select select "custom1"
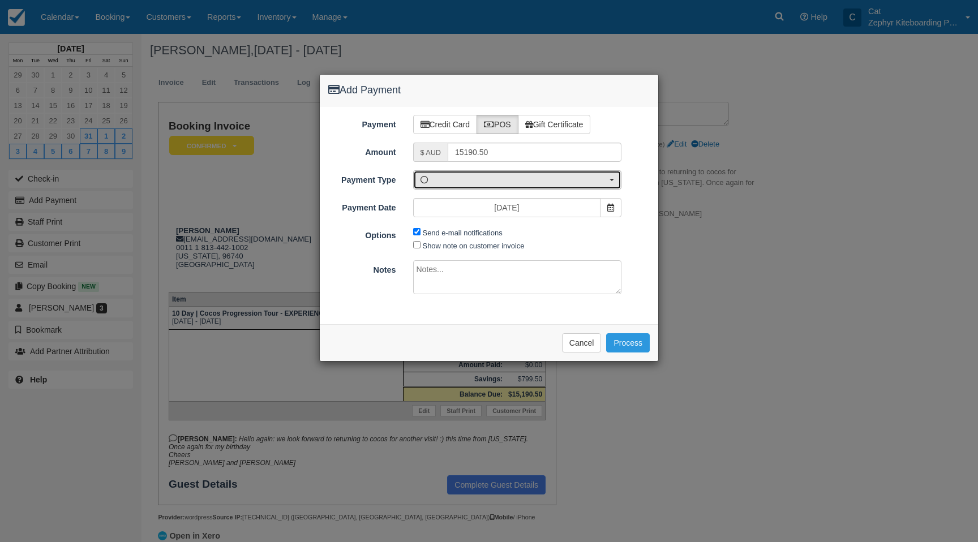
drag, startPoint x: 608, startPoint y: 178, endPoint x: 584, endPoint y: 187, distance: 25.4
click at [608, 179] on button "button" at bounding box center [517, 179] width 209 height 19
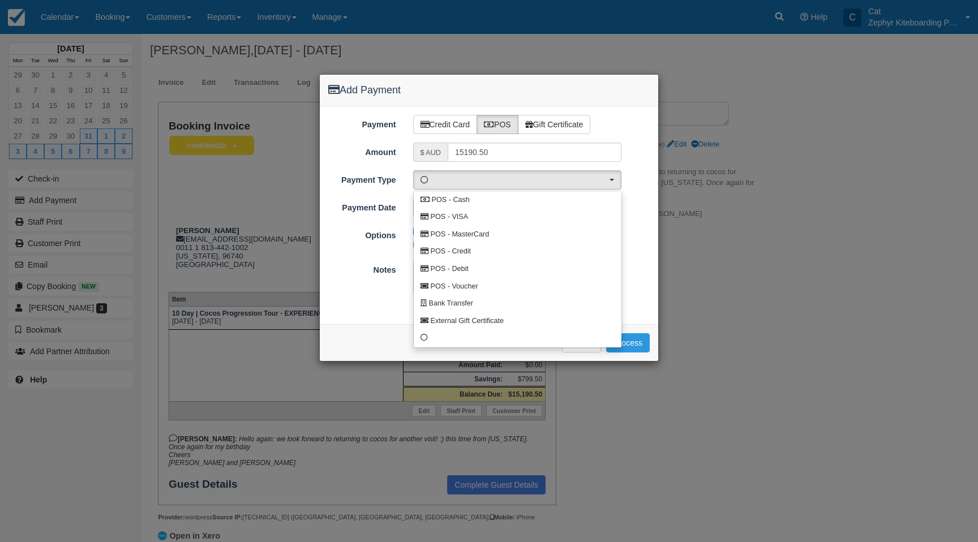
drag, startPoint x: 764, startPoint y: 301, endPoint x: 626, endPoint y: 347, distance: 145.0
click at [757, 306] on div "Add Payment Payment Credit Card POS Gift Certificate Amount $ AUD 15190.50 Name…" at bounding box center [489, 271] width 978 height 542
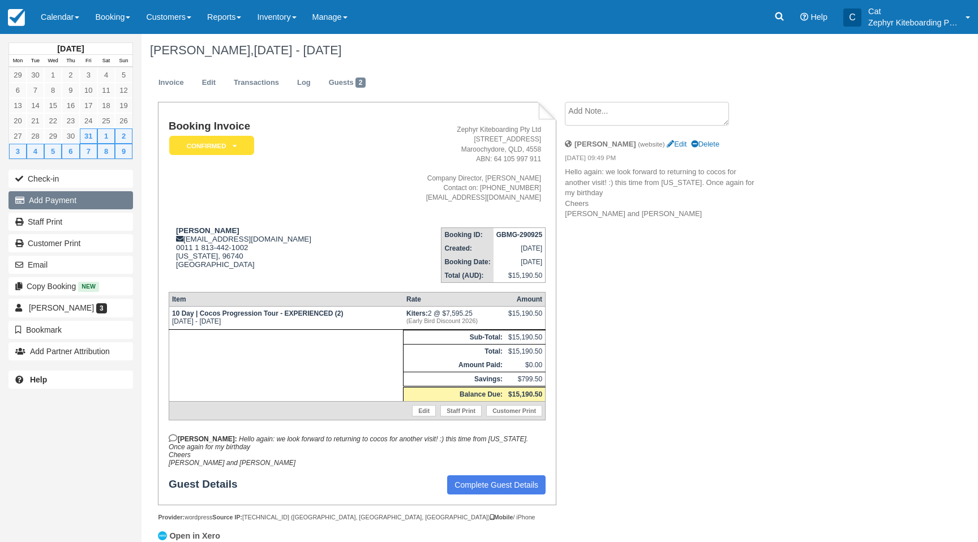
click at [35, 191] on button "Add Payment" at bounding box center [70, 200] width 125 height 18
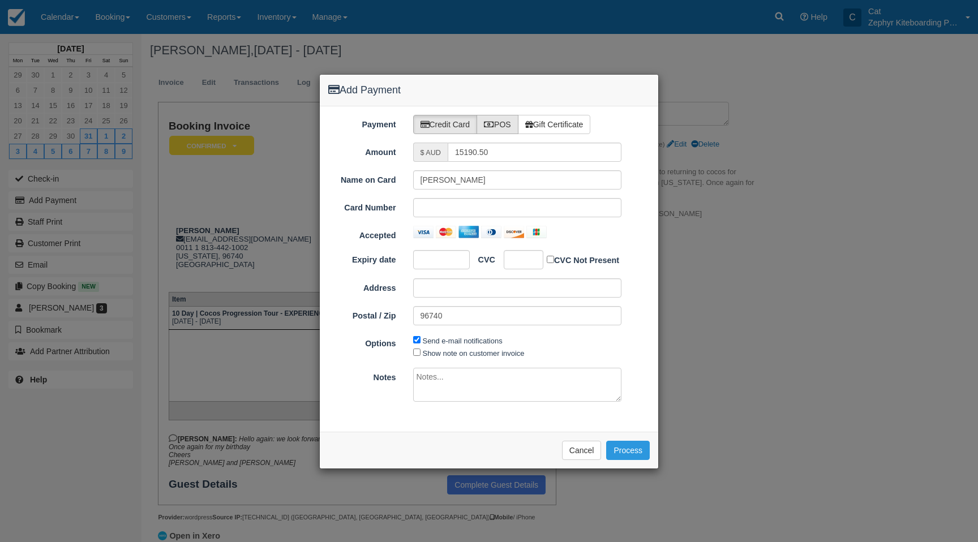
click at [497, 123] on label "POS" at bounding box center [498, 124] width 42 height 19
radio input "true"
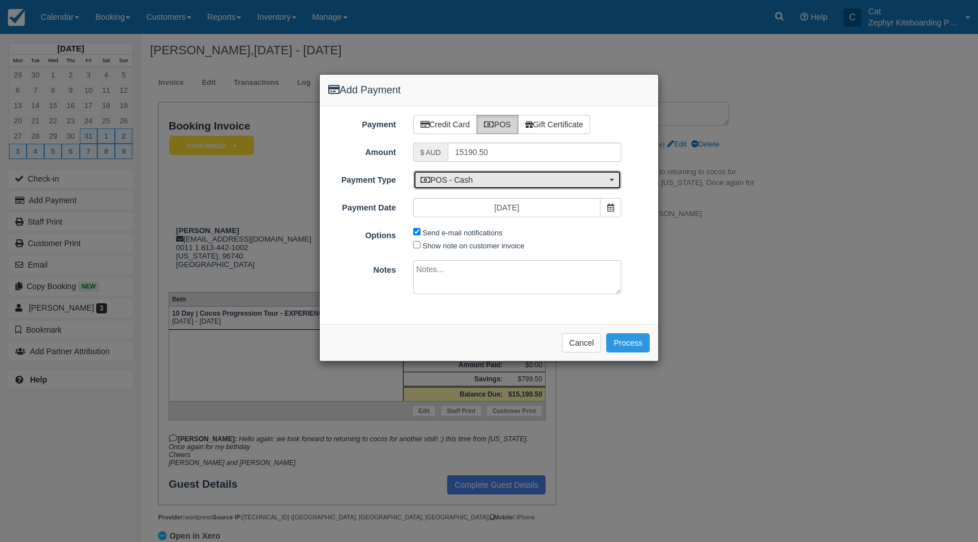
click at [512, 183] on span "POS - Cash" at bounding box center [514, 179] width 187 height 11
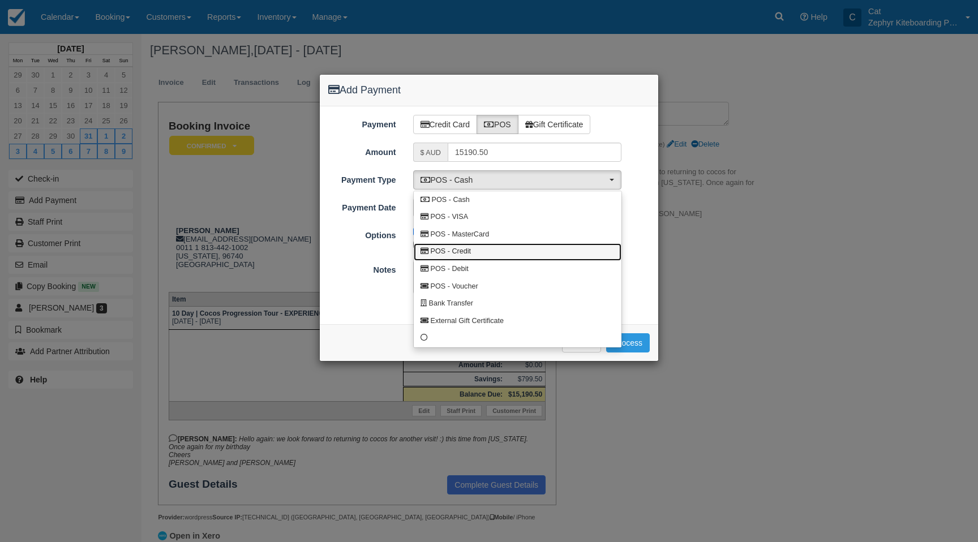
click at [457, 251] on span "POS - Credit" at bounding box center [451, 252] width 40 height 10
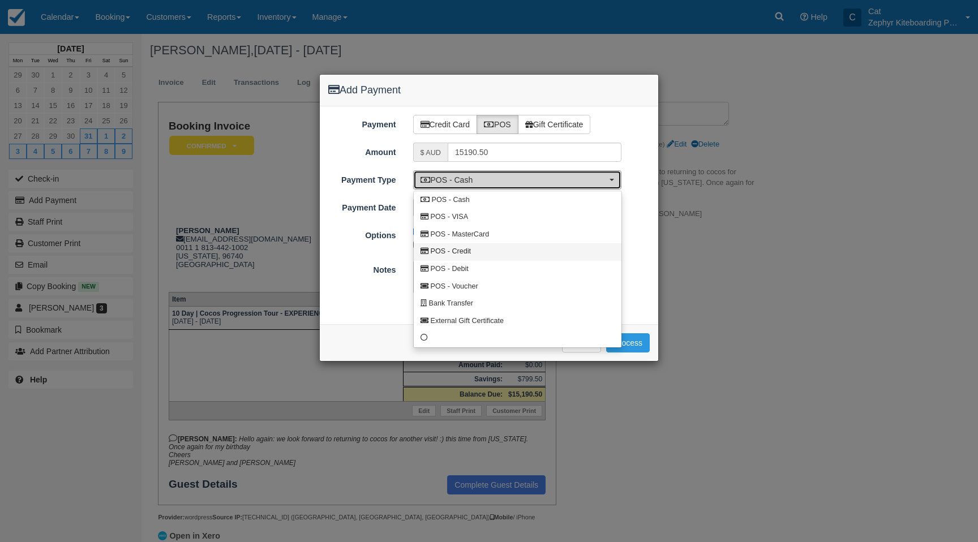
select select "CREDIT"
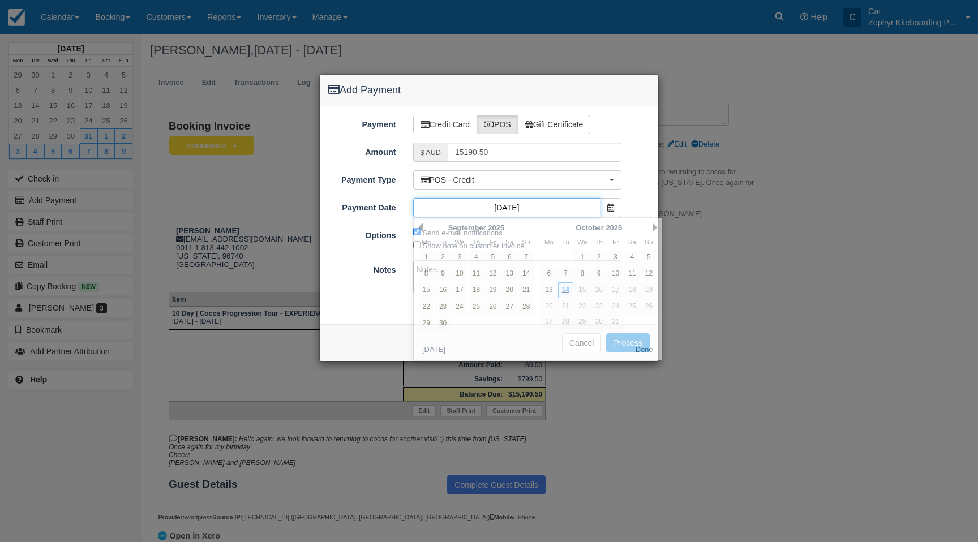
click at [545, 213] on input "14/10/25" at bounding box center [507, 207] width 188 height 19
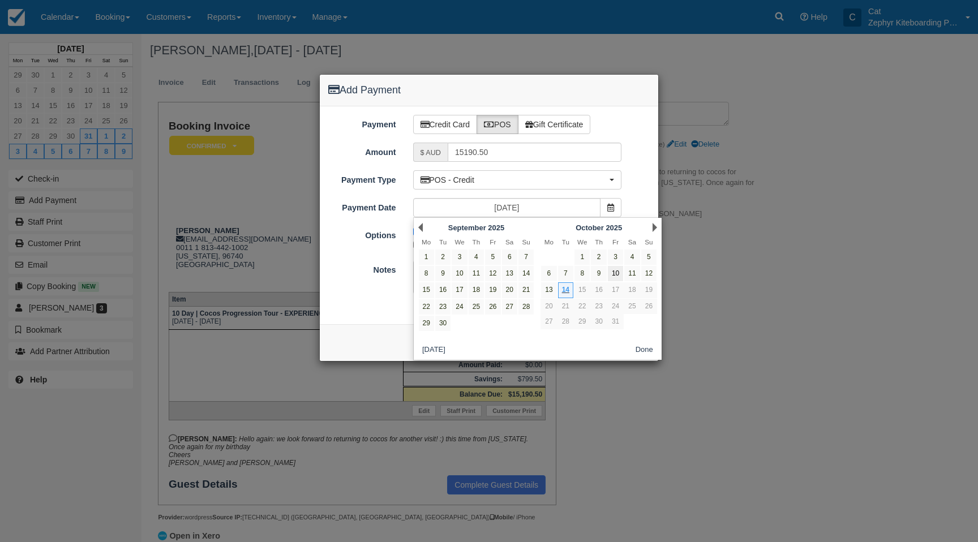
click at [613, 273] on link "10" at bounding box center [615, 273] width 15 height 15
type input "10/10/25"
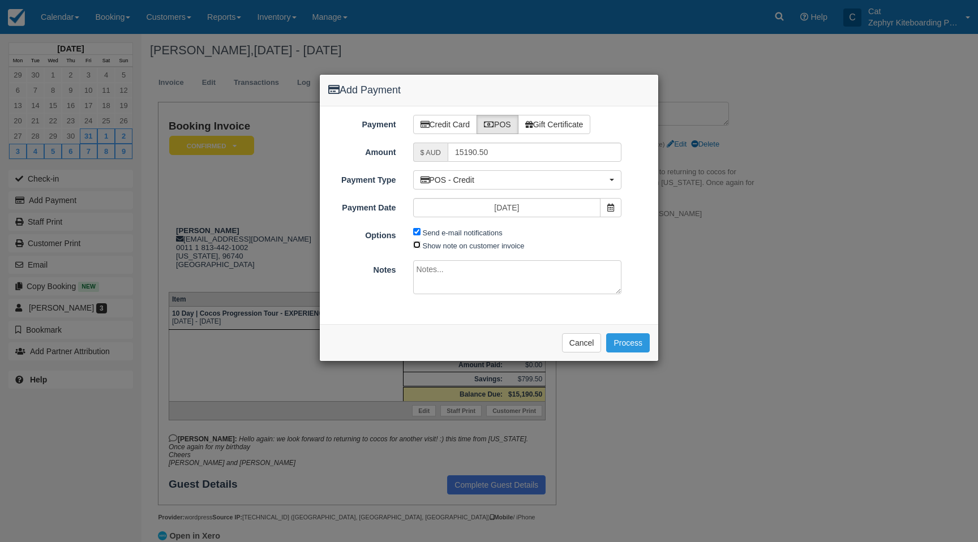
click at [416, 245] on input "Show note on customer invoice" at bounding box center [416, 244] width 7 height 7
checkbox input "true"
drag, startPoint x: 515, startPoint y: 151, endPoint x: 400, endPoint y: 141, distance: 115.3
click at [403, 144] on div "Amount $ AUD 15190.50" at bounding box center [489, 152] width 339 height 19
type input "3721.02"
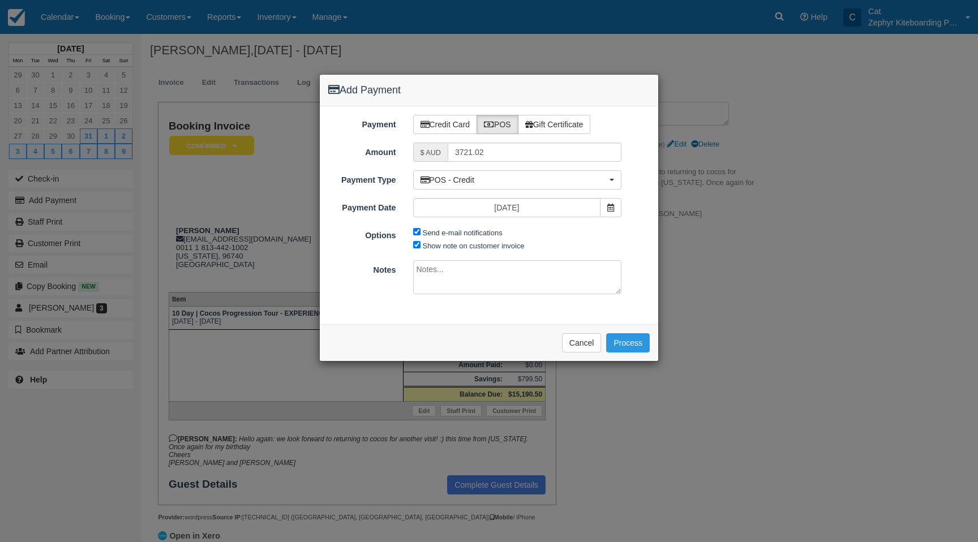
click at [443, 271] on textarea at bounding box center [517, 277] width 209 height 34
type textarea "Paid $3721.02 via Credit Card (Stripe) 10/10/25"
click at [625, 341] on button "Process" at bounding box center [628, 342] width 44 height 19
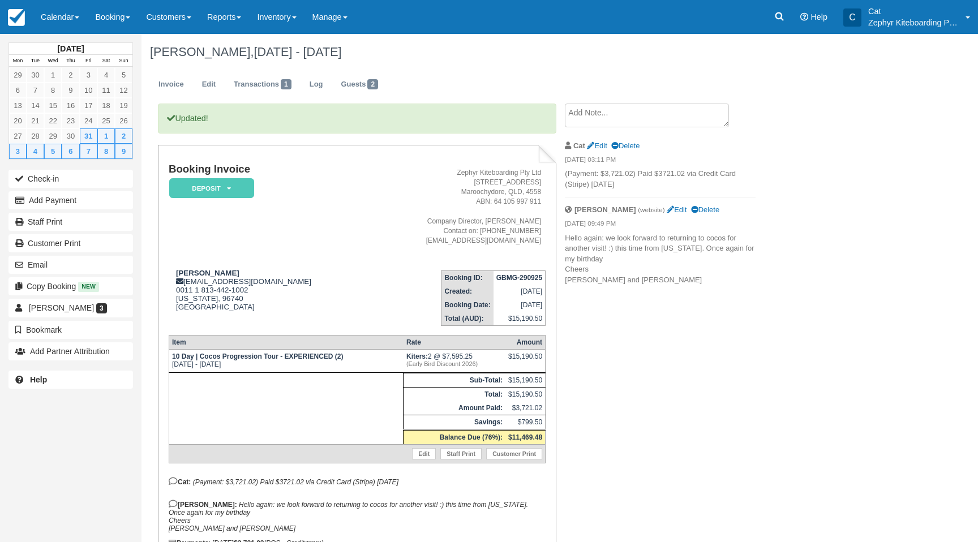
click at [503, 277] on strong "GBMG-290925" at bounding box center [520, 278] width 46 height 8
copy tbody "GBMG-290925"
click at [789, 11] on link at bounding box center [780, 17] width 26 height 34
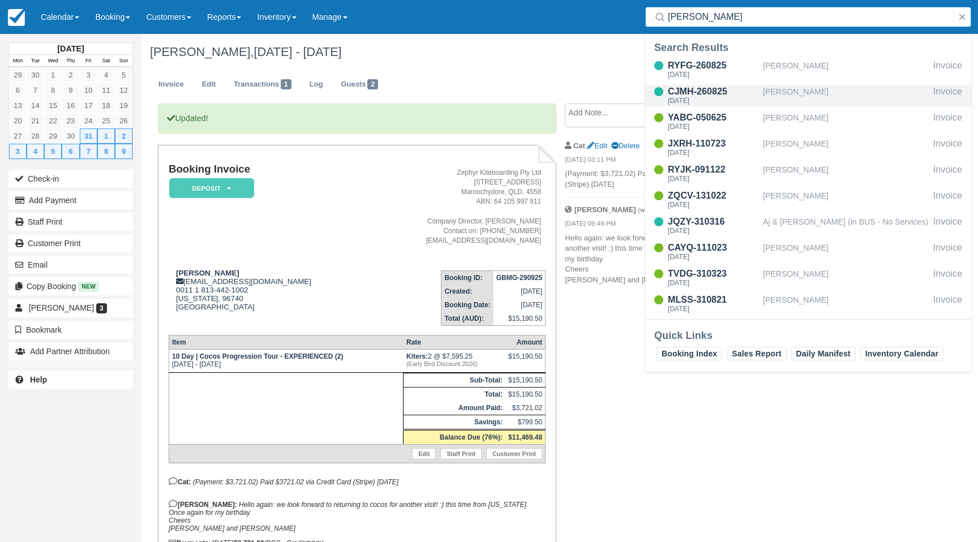
type input "alex"
click at [726, 92] on div "CJMH-260825" at bounding box center [713, 92] width 91 height 14
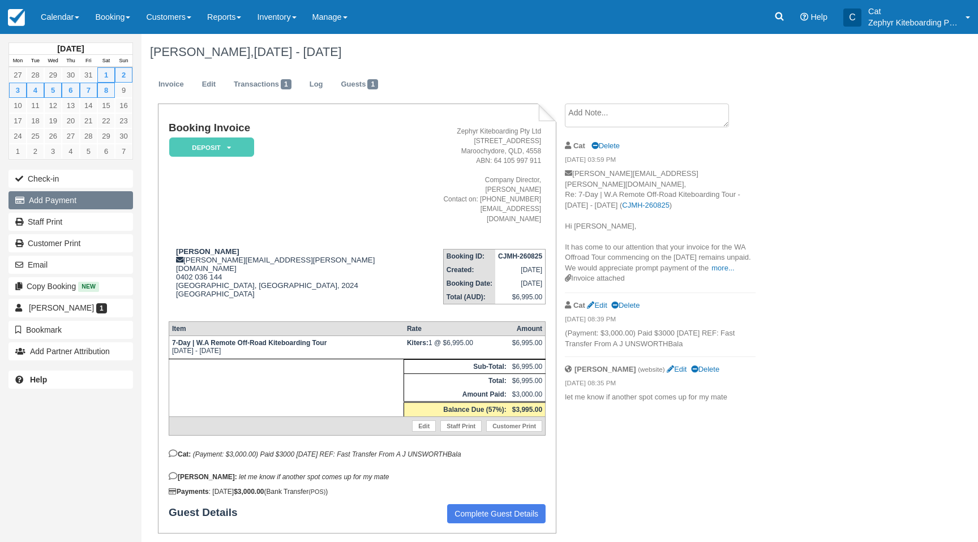
click at [96, 195] on button "Add Payment" at bounding box center [70, 200] width 125 height 18
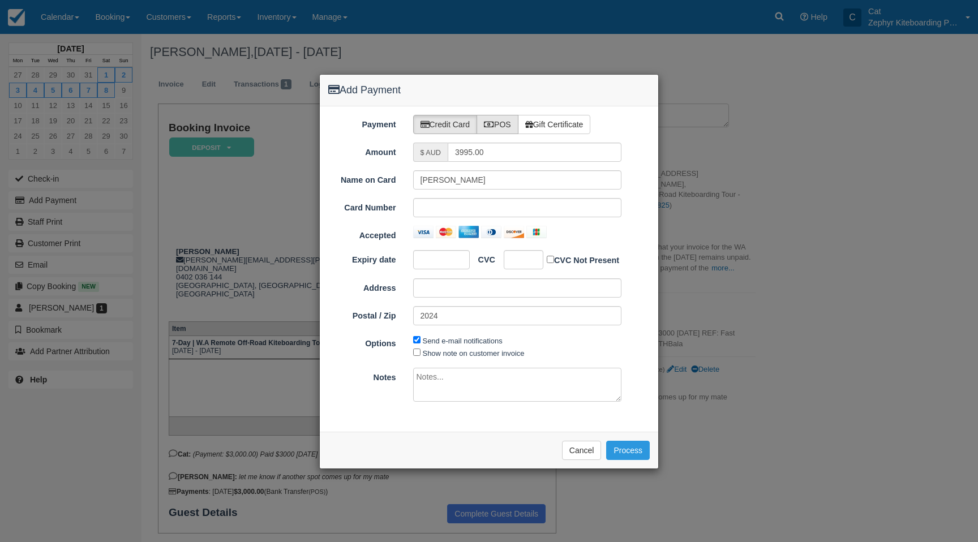
click at [499, 125] on label "POS" at bounding box center [498, 124] width 42 height 19
radio input "true"
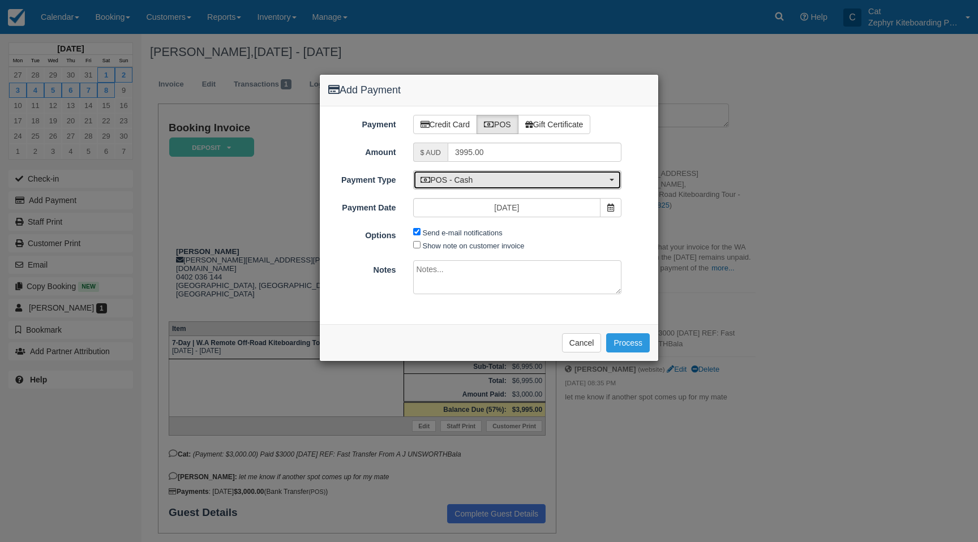
click at [508, 183] on span "POS - Cash" at bounding box center [514, 179] width 187 height 11
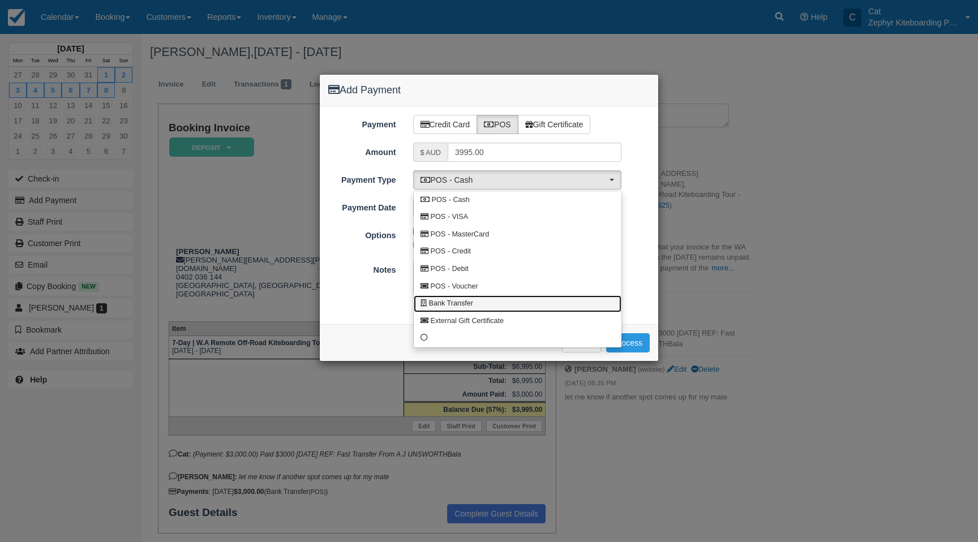
drag, startPoint x: 462, startPoint y: 304, endPoint x: 481, endPoint y: 246, distance: 61.4
click at [462, 303] on span "Bank Transfer" at bounding box center [451, 304] width 44 height 10
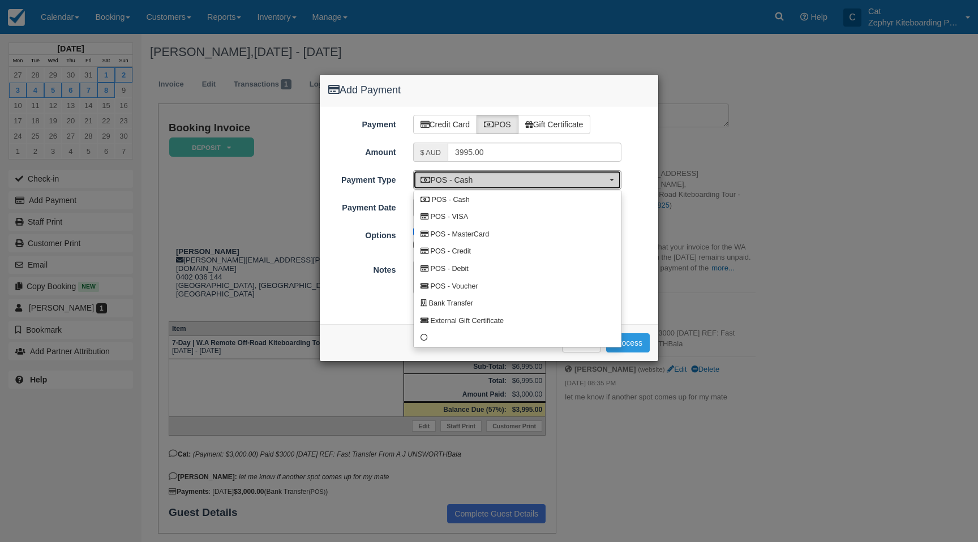
select select "BANK"
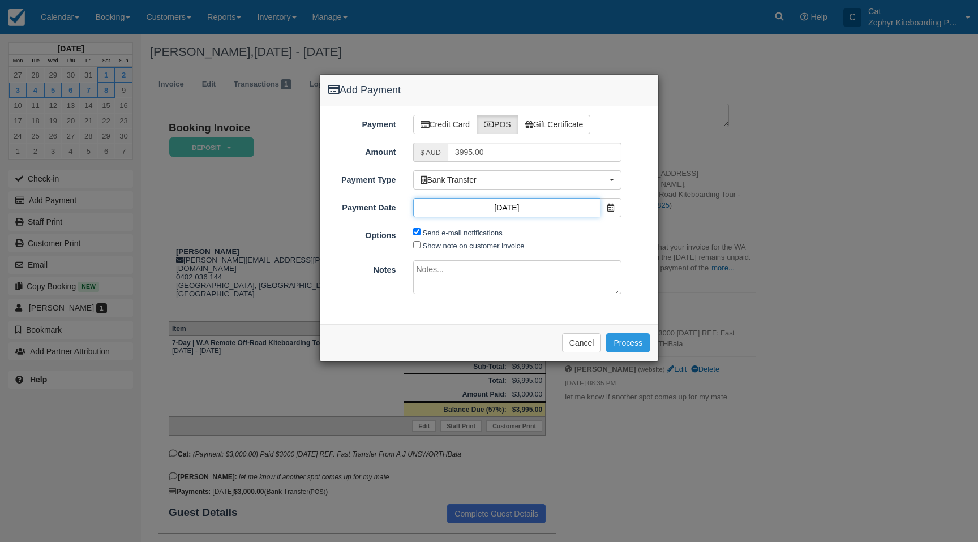
click at [499, 210] on input "14/10/25" at bounding box center [507, 207] width 188 height 19
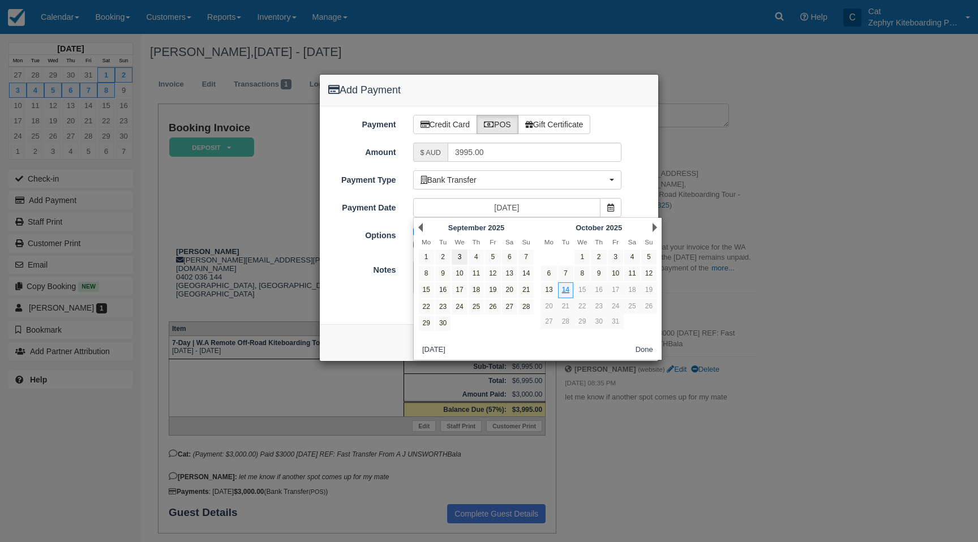
drag, startPoint x: 551, startPoint y: 290, endPoint x: 452, endPoint y: 252, distance: 106.6
click at [551, 290] on link "13" at bounding box center [548, 290] width 15 height 15
type input "13/10/25"
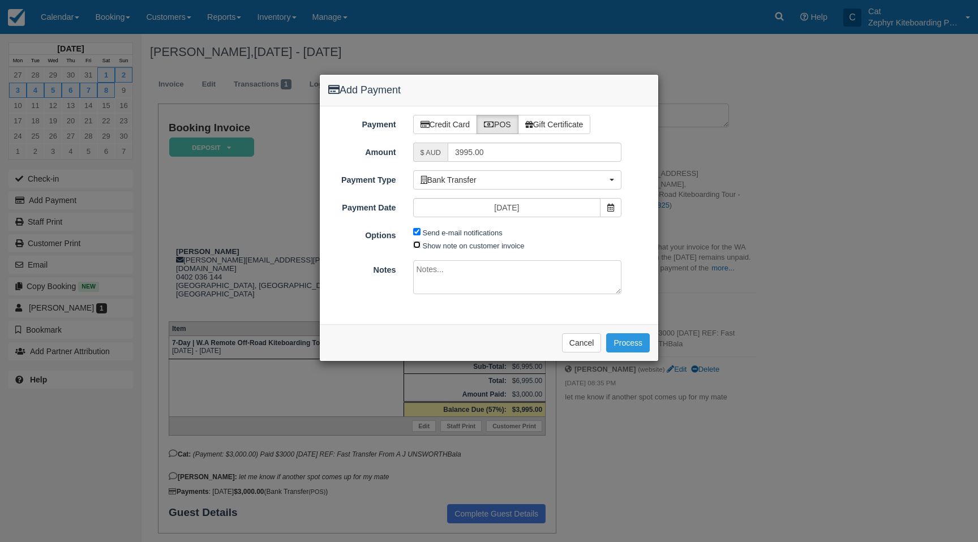
drag, startPoint x: 417, startPoint y: 244, endPoint x: 431, endPoint y: 272, distance: 31.9
click at [418, 246] on input "Show note on customer invoice" at bounding box center [416, 244] width 7 height 7
checkbox input "true"
click at [431, 272] on textarea at bounding box center [517, 277] width 209 height 34
paste textarea "Fast Transfer From MR A J K & MRS K"
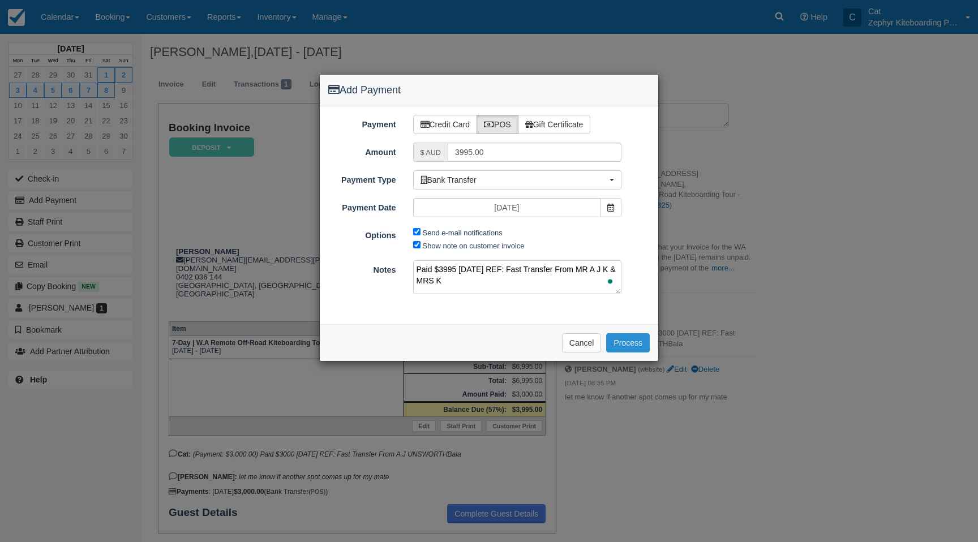
type textarea "Paid $3995 13/10/25 REF: Fast Transfer From MR A J K & MRS K"
click at [630, 343] on button "Process" at bounding box center [628, 342] width 44 height 19
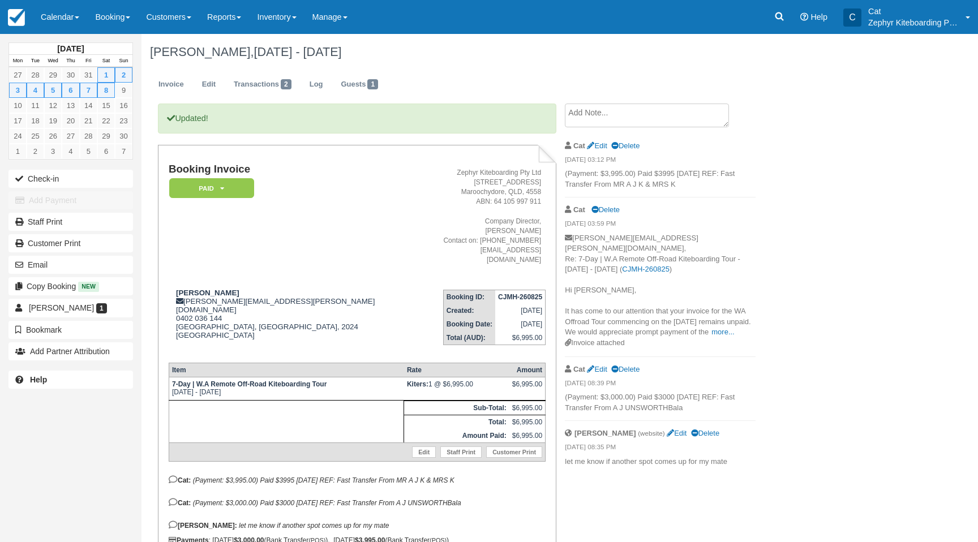
click at [506, 293] on strong "CJMH-260825" at bounding box center [520, 297] width 44 height 8
copy tbody "CJMH-260825"
click at [788, 17] on link at bounding box center [780, 17] width 26 height 34
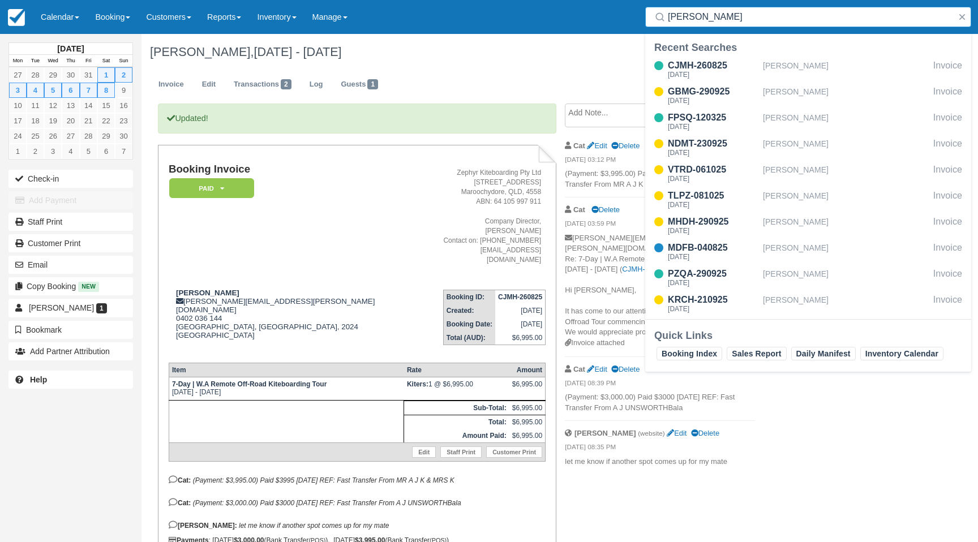
type input "[PERSON_NAME]"
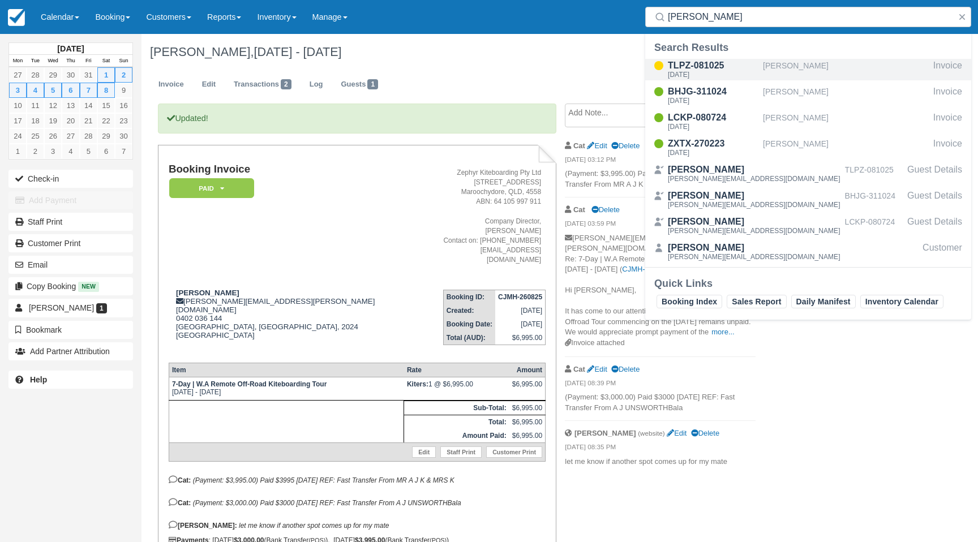
click at [723, 70] on div "TLPZ-081025" at bounding box center [713, 66] width 91 height 14
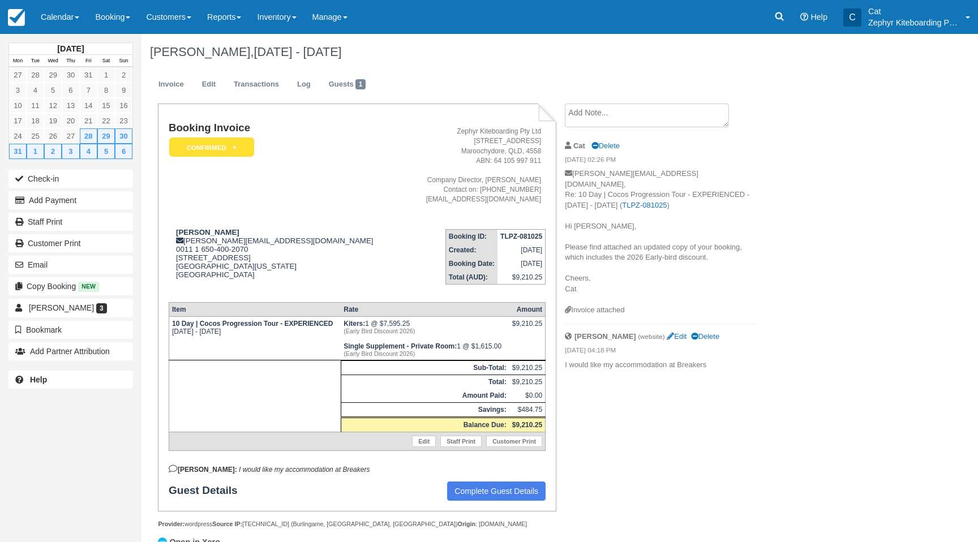
click at [631, 223] on p "[PERSON_NAME][EMAIL_ADDRESS][DOMAIN_NAME], Re: 10 Day | Cocos Progression Tour …" at bounding box center [660, 237] width 191 height 136
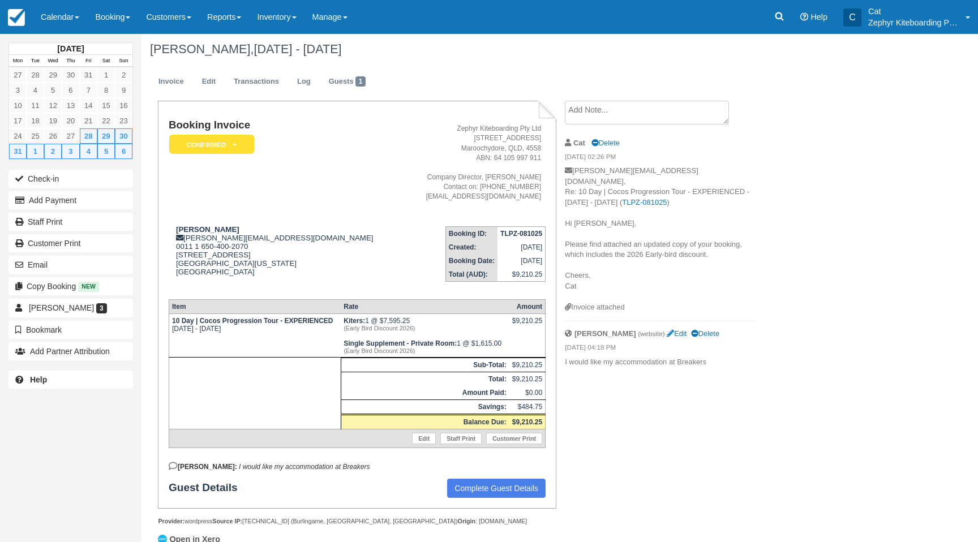
scroll to position [6, 0]
